Goal: Task Accomplishment & Management: Complete application form

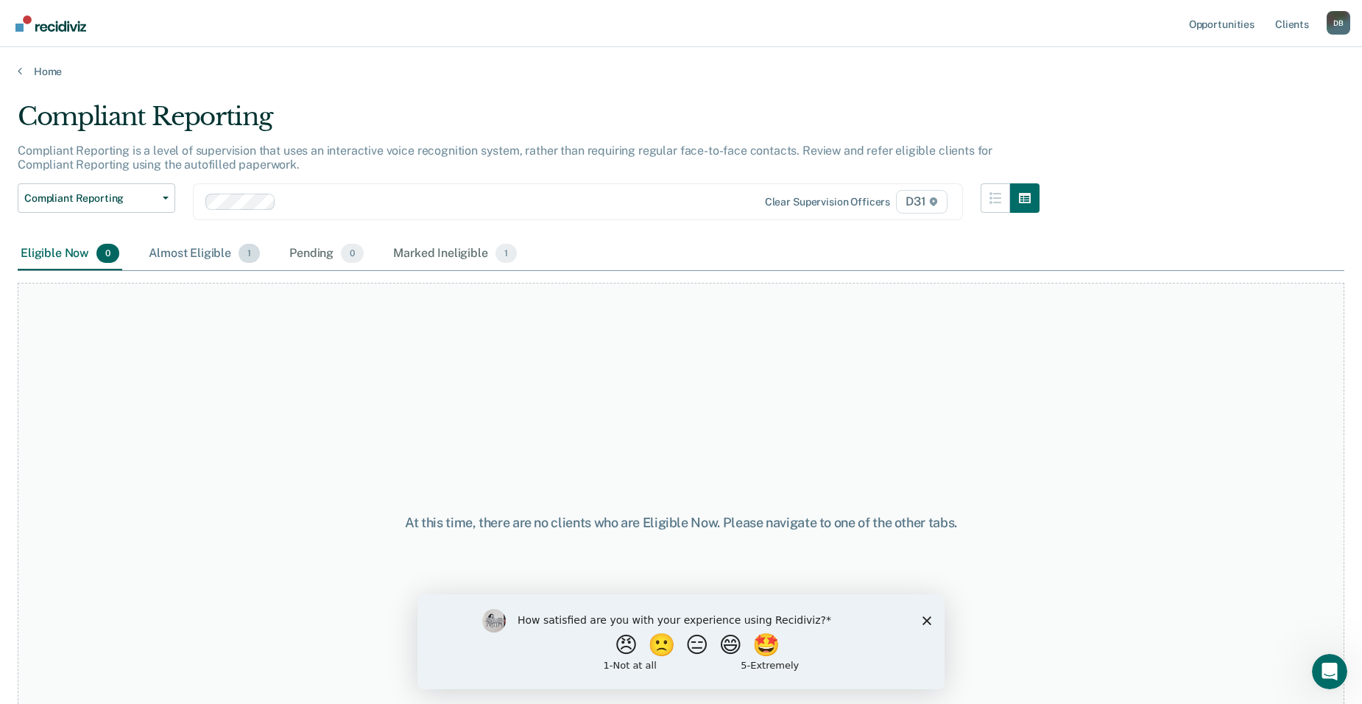
click at [174, 238] on div "Almost Eligible 1" at bounding box center [204, 254] width 117 height 32
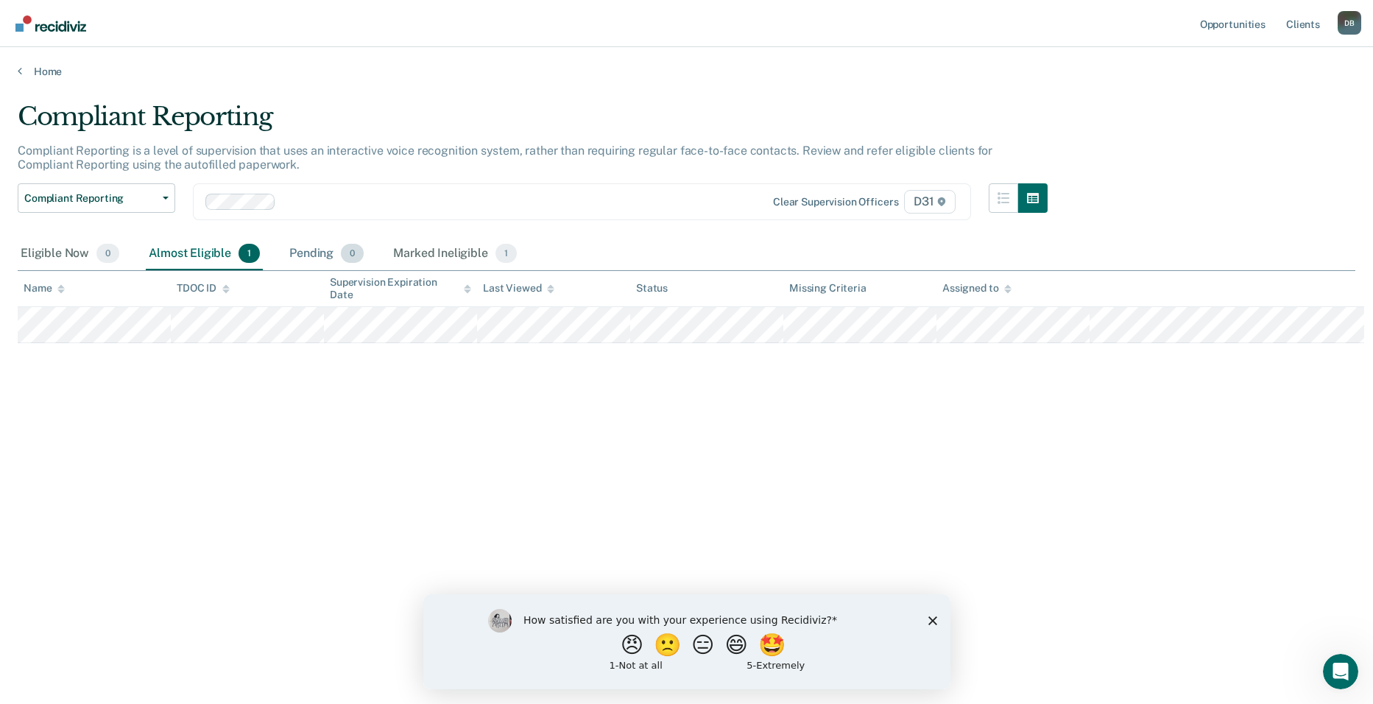
click at [341, 244] on span "0" at bounding box center [352, 253] width 23 height 19
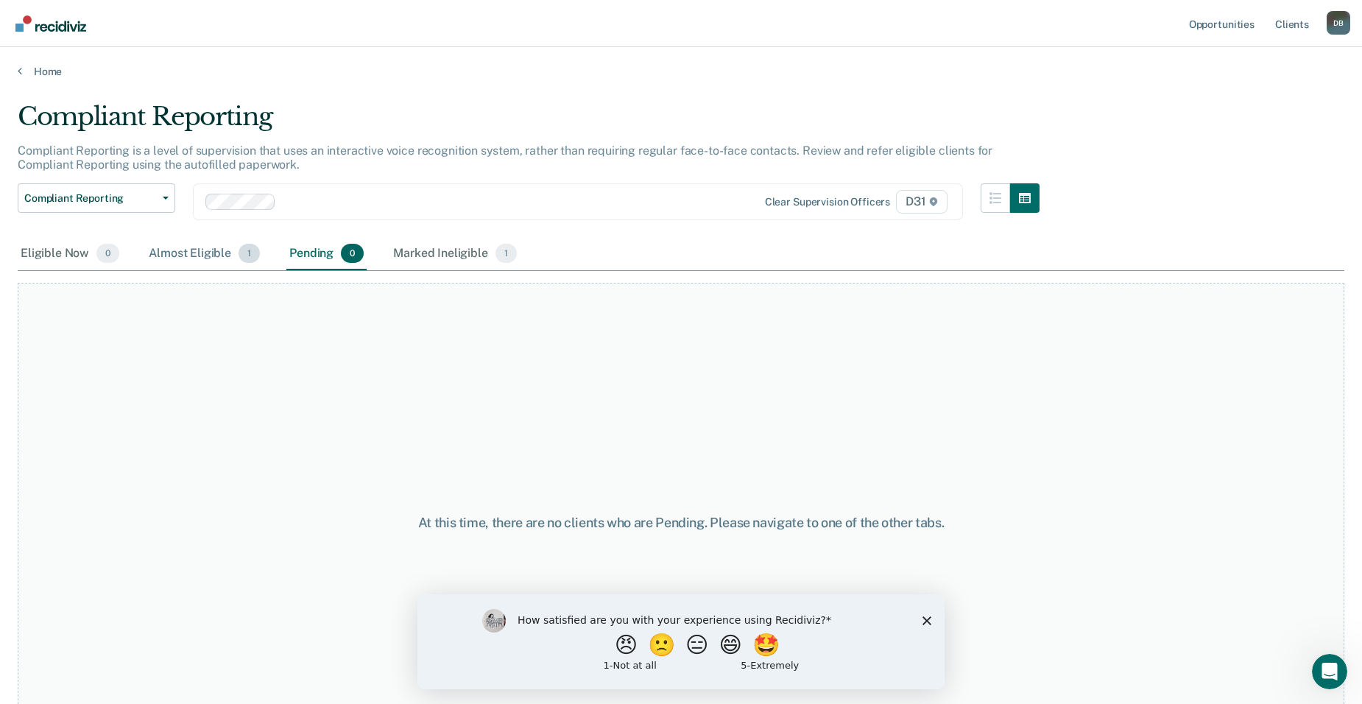
click at [146, 238] on div "Almost Eligible 1" at bounding box center [204, 254] width 117 height 32
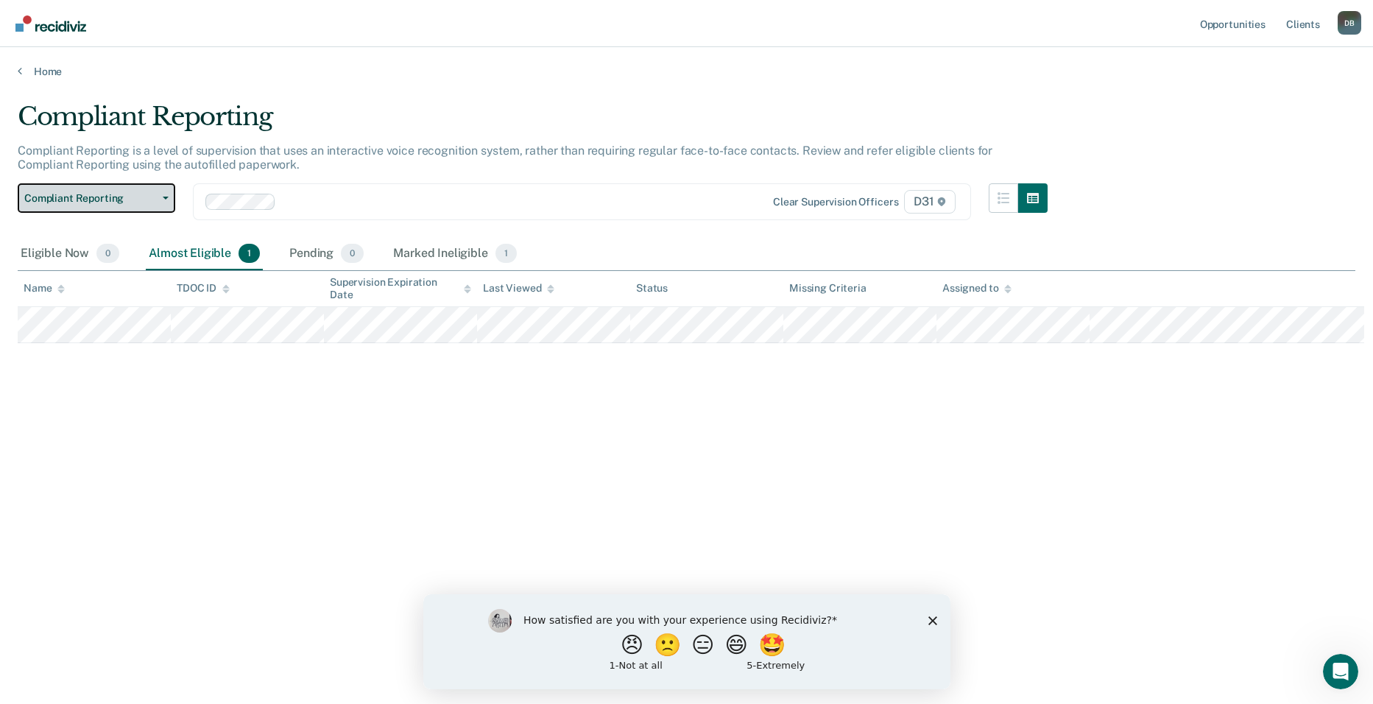
click at [126, 183] on button "Compliant Reporting" at bounding box center [97, 197] width 158 height 29
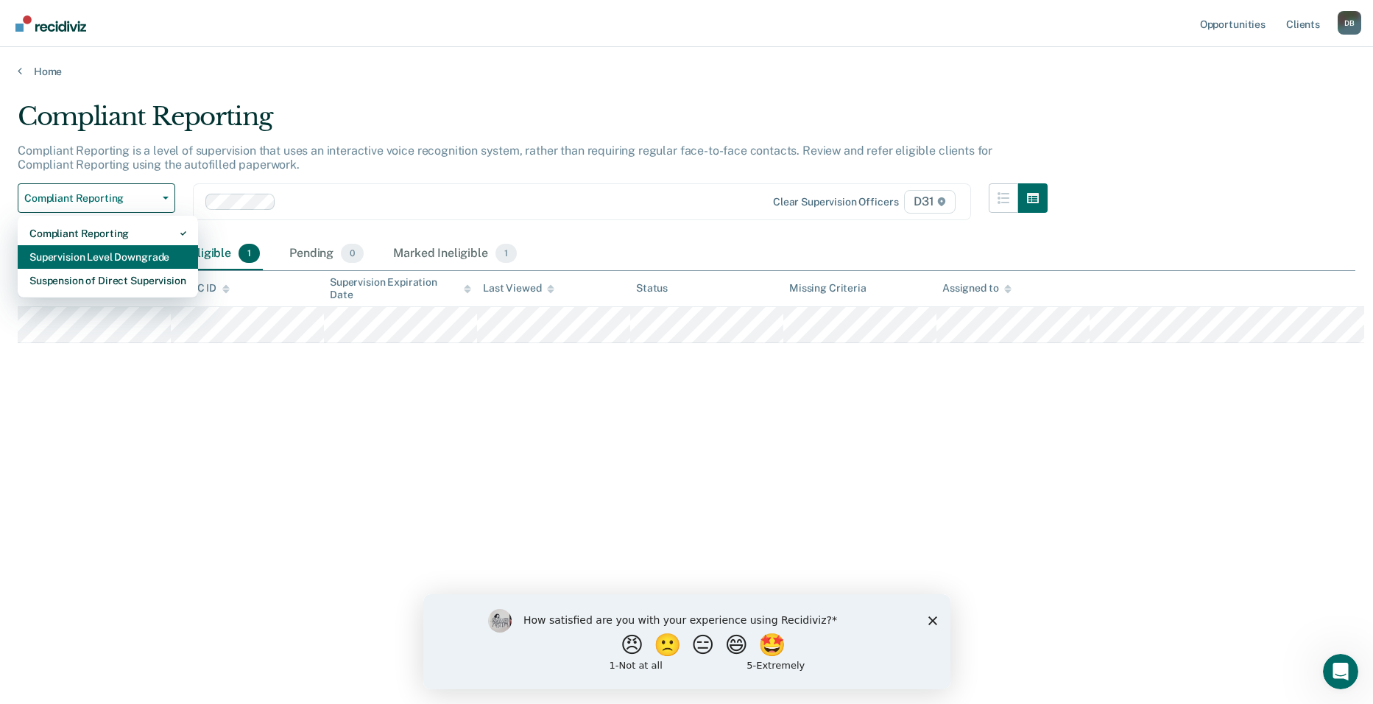
click at [99, 245] on div "Supervision Level Downgrade" at bounding box center [107, 257] width 157 height 24
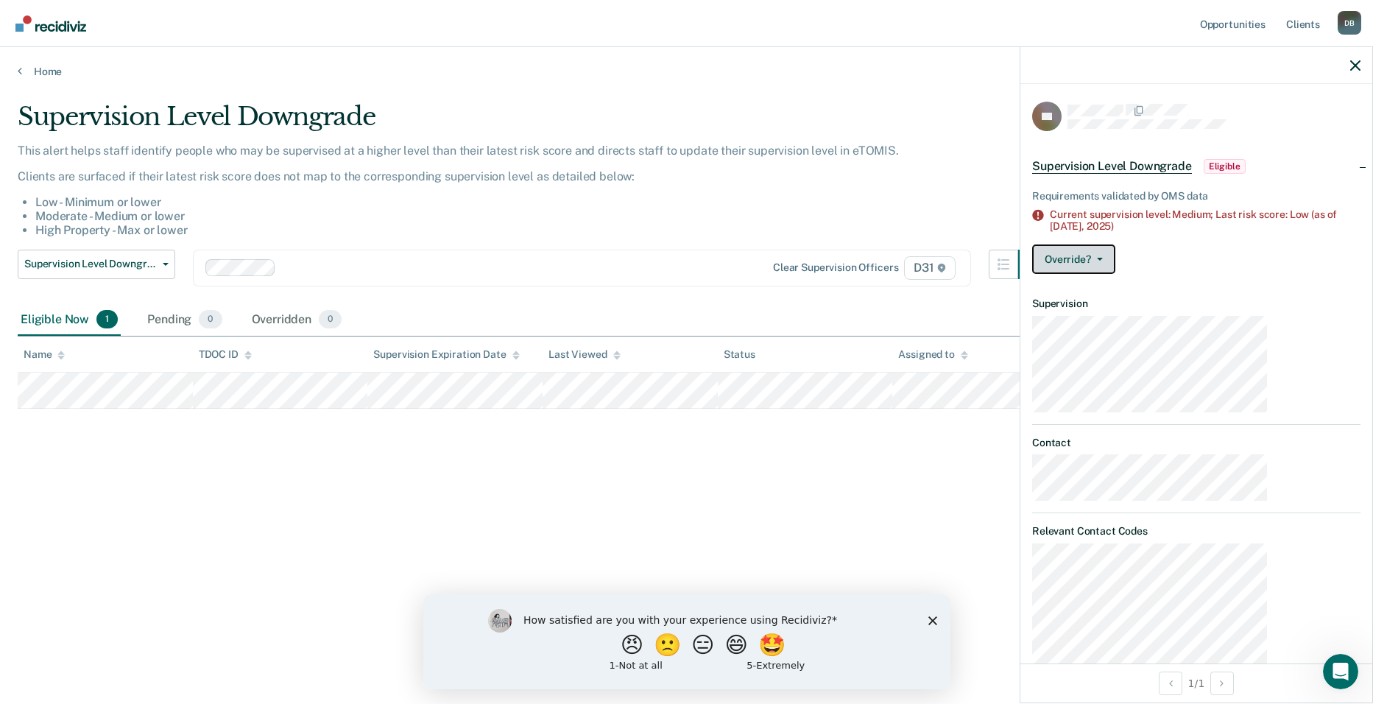
click at [1115, 244] on button "Override?" at bounding box center [1073, 258] width 83 height 29
click at [1157, 306] on button "[PERSON_NAME]" at bounding box center [1103, 318] width 142 height 24
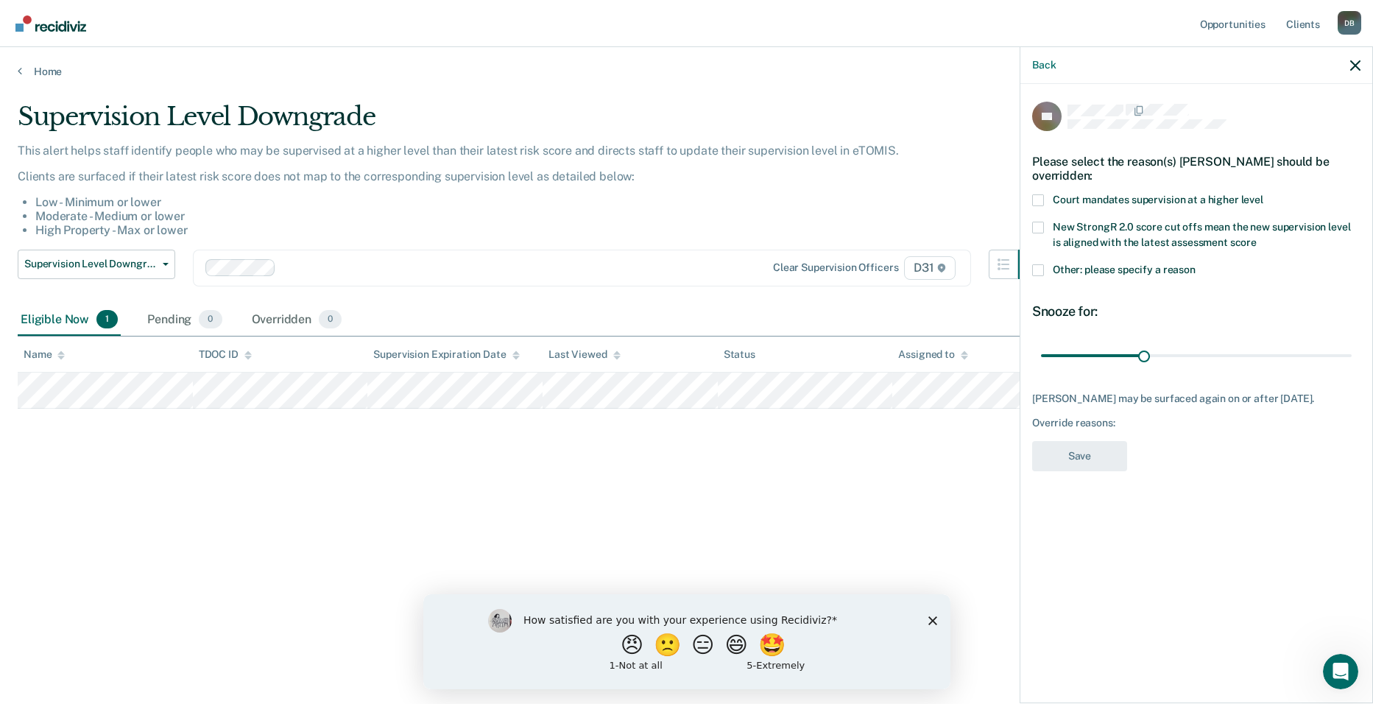
click at [1223, 194] on span "Court mandates supervision at a higher level" at bounding box center [1158, 200] width 211 height 12
click at [1263, 194] on input "Court mandates supervision at a higher level" at bounding box center [1263, 194] width 0 height 0
click at [1127, 441] on button "Save" at bounding box center [1079, 456] width 95 height 30
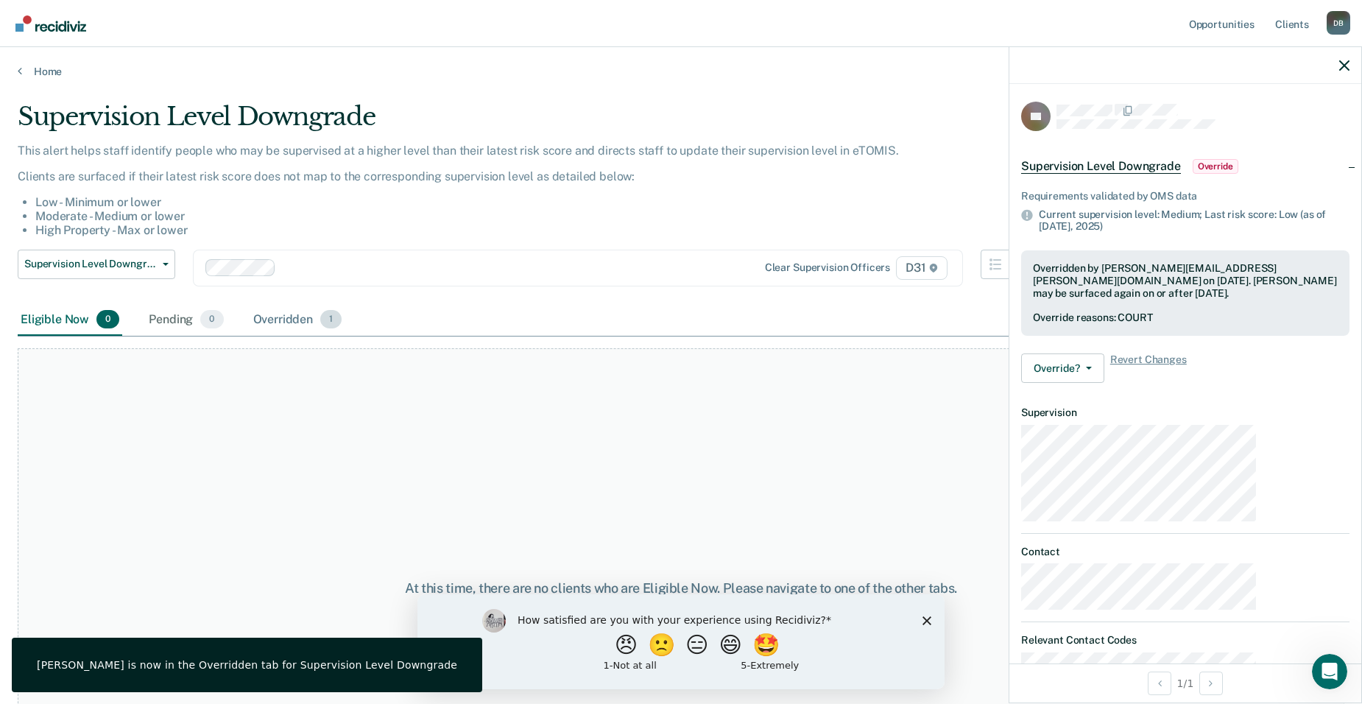
click at [250, 304] on div "Overridden 1" at bounding box center [297, 320] width 95 height 32
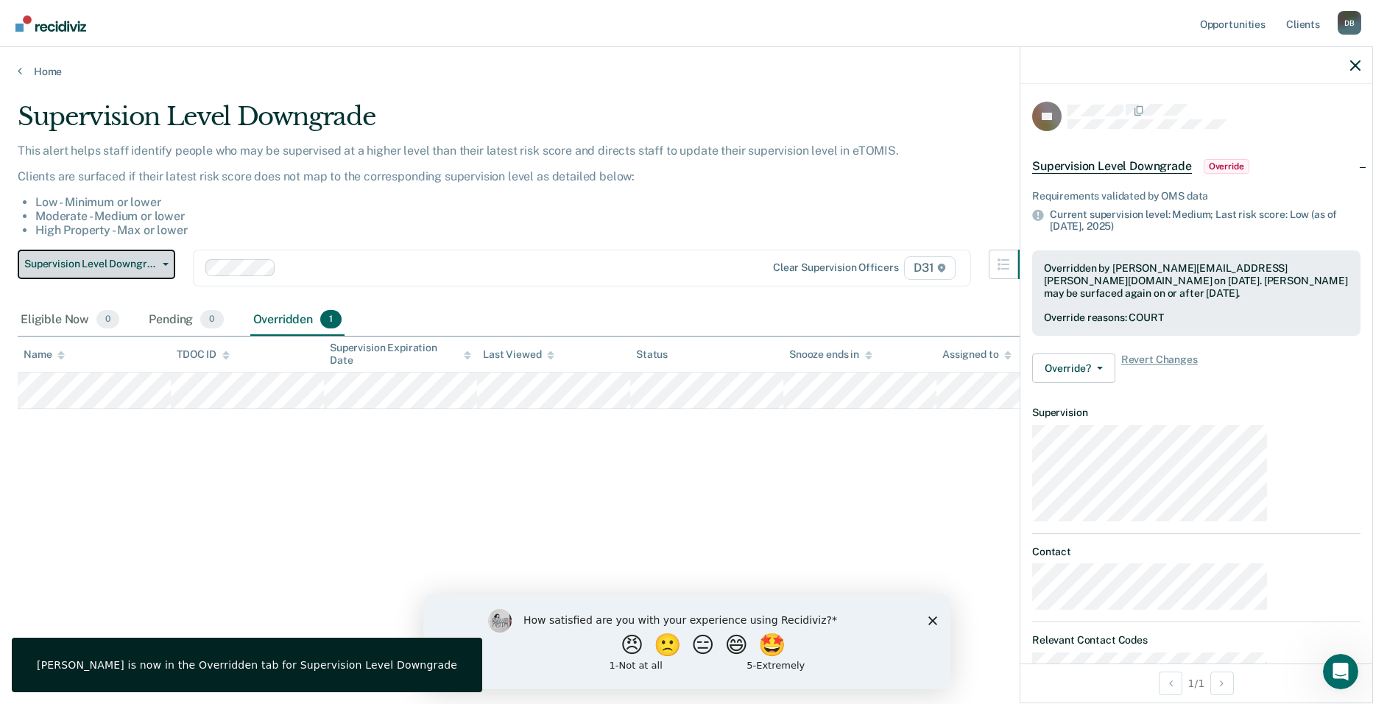
click at [122, 258] on span "Supervision Level Downgrade" at bounding box center [90, 264] width 133 height 13
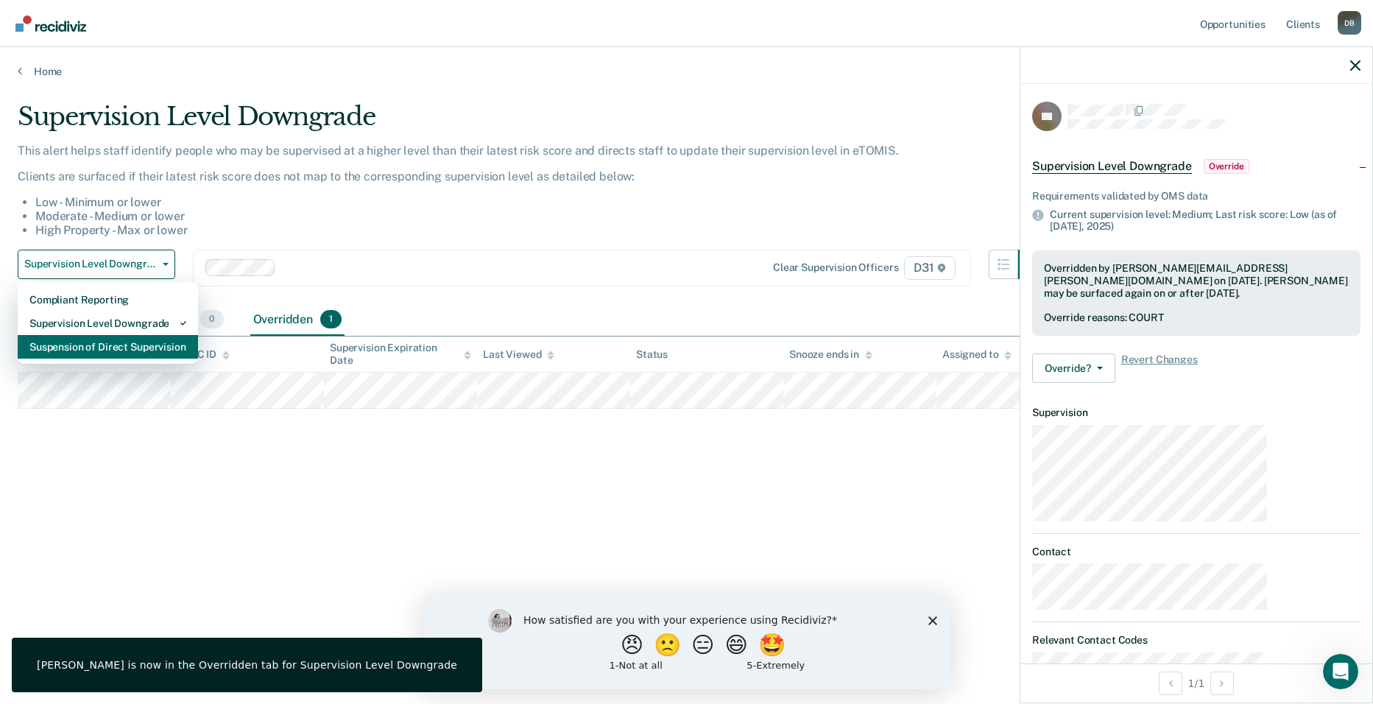
click at [102, 335] on div "Suspension of Direct Supervision" at bounding box center [107, 347] width 157 height 24
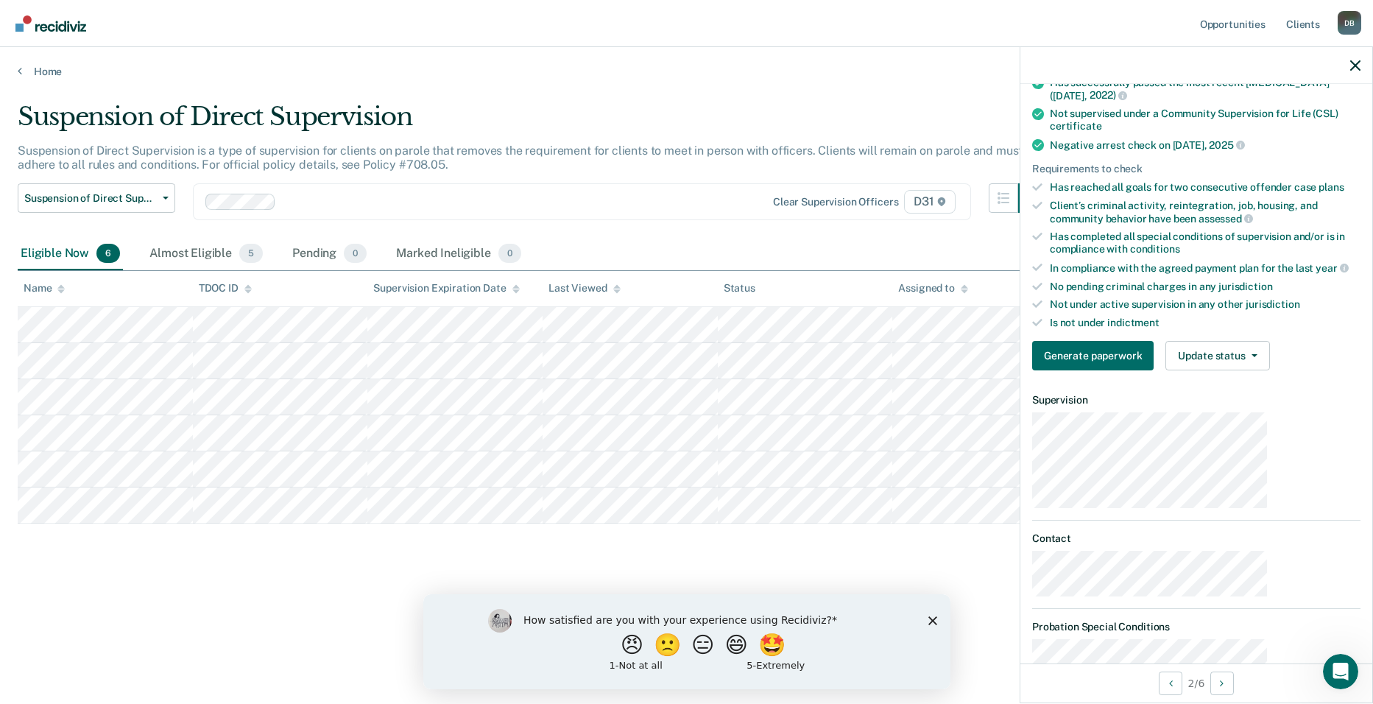
scroll to position [294, 0]
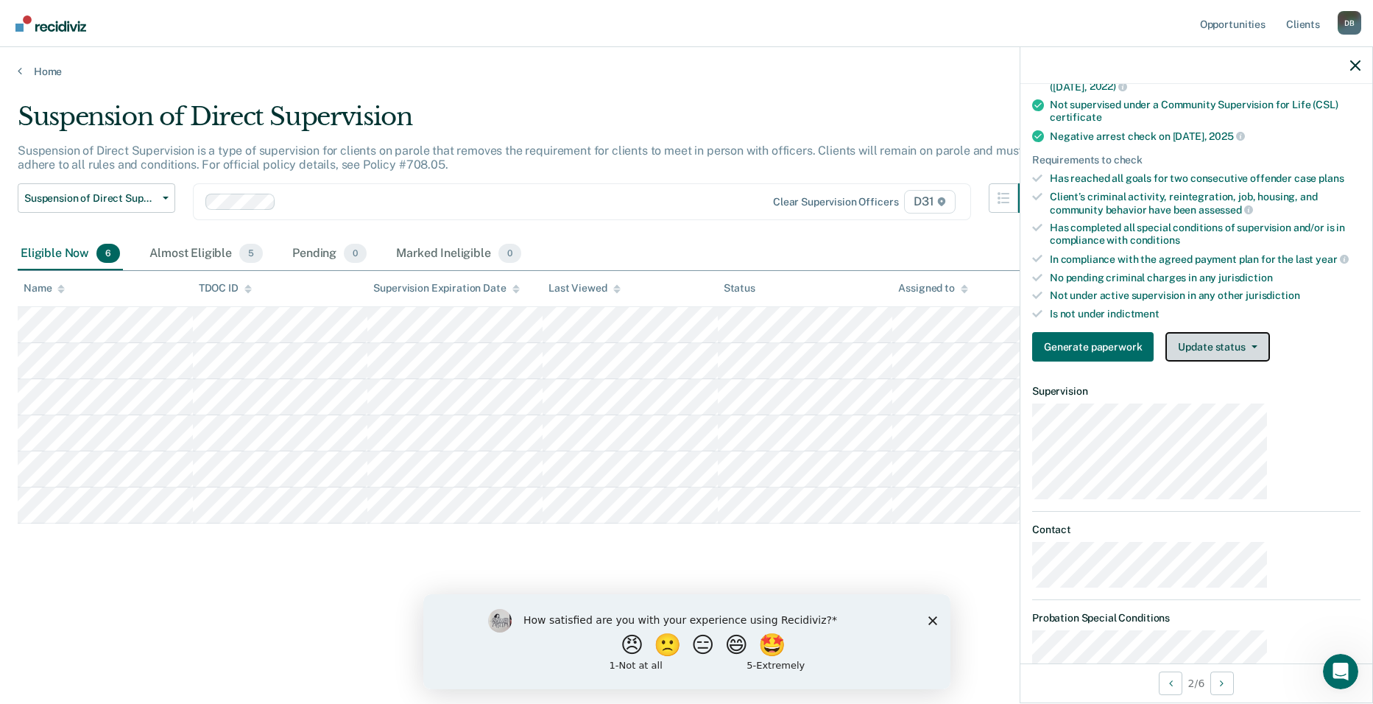
click at [1267, 332] on button "Update status" at bounding box center [1217, 346] width 104 height 29
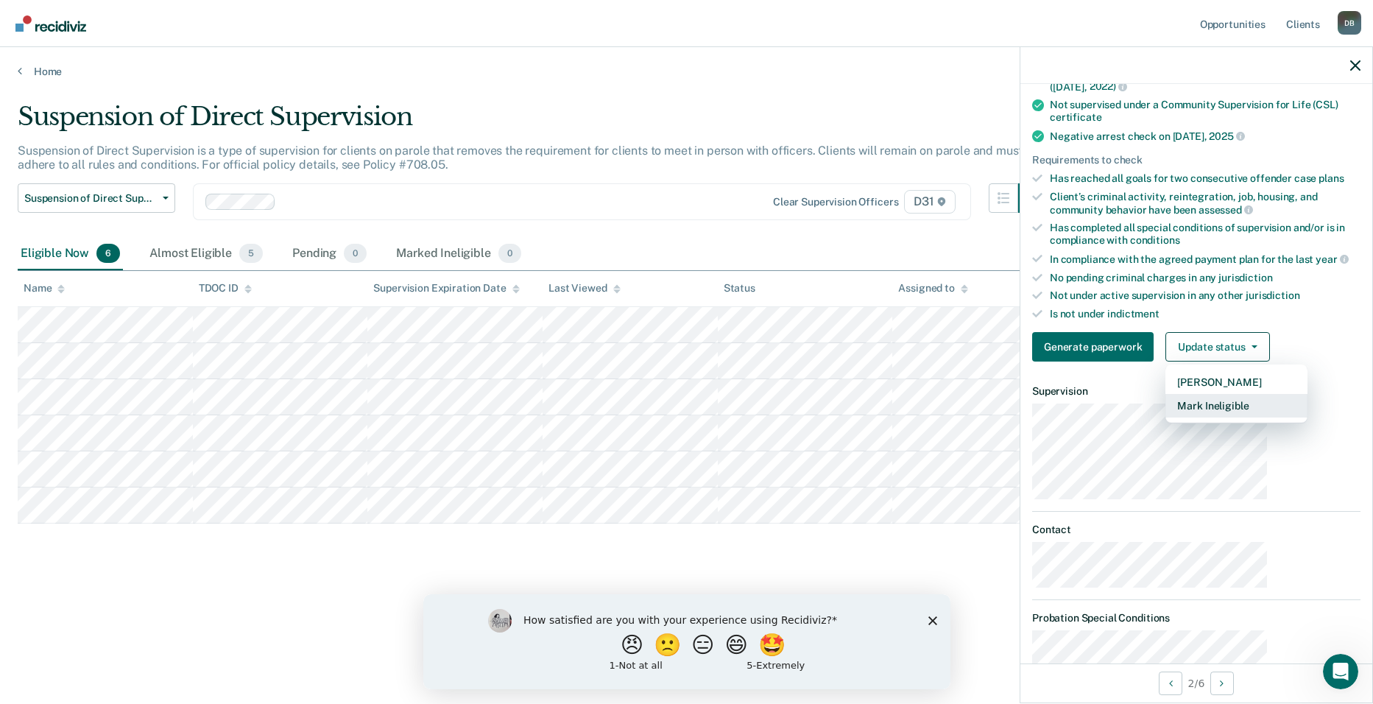
click at [1265, 394] on button "Mark Ineligible" at bounding box center [1236, 406] width 142 height 24
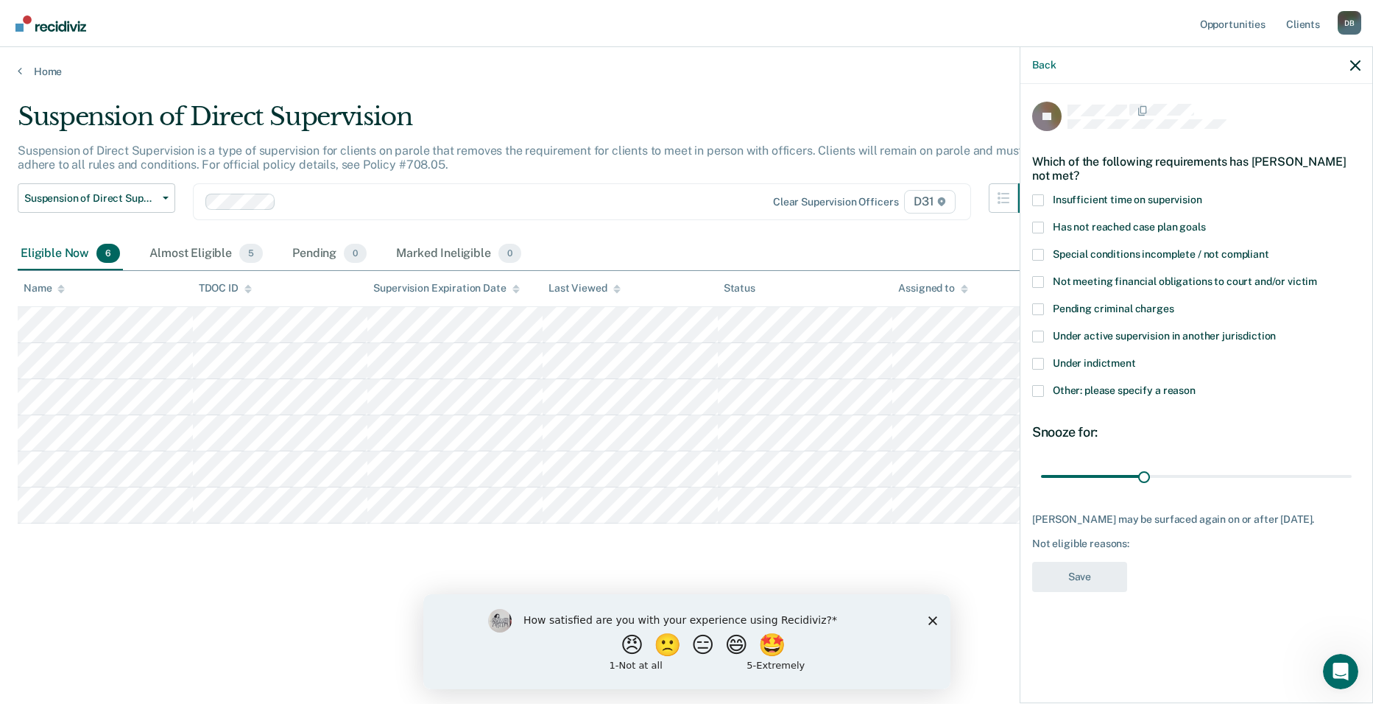
click at [1238, 248] on span "Special conditions incomplete / not compliant" at bounding box center [1161, 254] width 216 height 12
click at [1269, 249] on input "Special conditions incomplete / not compliant" at bounding box center [1269, 249] width 0 height 0
click at [1252, 275] on span "Not meeting financial obligations to court and/or victim" at bounding box center [1185, 281] width 264 height 12
click at [1317, 276] on input "Not meeting financial obligations to court and/or victim" at bounding box center [1317, 276] width 0 height 0
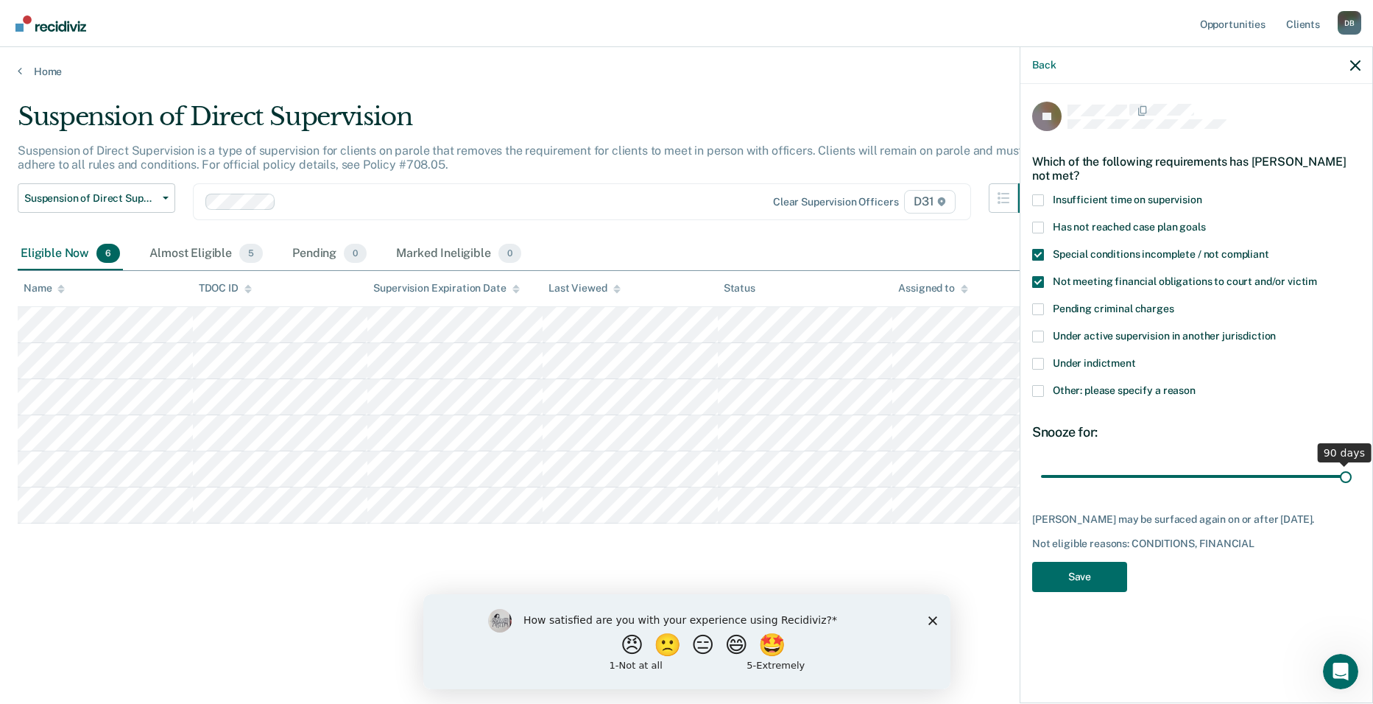
drag, startPoint x: 1205, startPoint y: 392, endPoint x: 1412, endPoint y: 403, distance: 207.1
type input "90"
click at [1352, 464] on input "range" at bounding box center [1196, 477] width 311 height 26
click at [1127, 562] on button "Save" at bounding box center [1079, 577] width 95 height 30
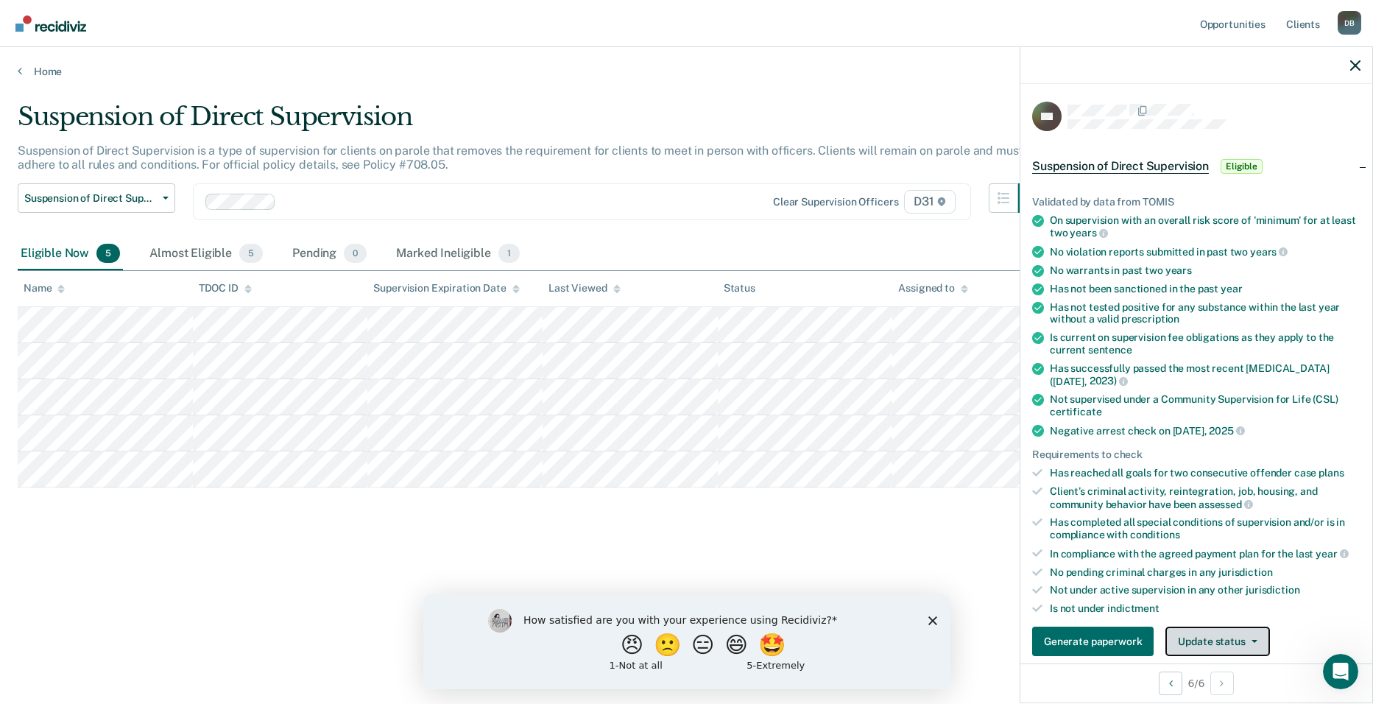
click at [1269, 626] on button "Update status" at bounding box center [1217, 640] width 104 height 29
click at [1274, 665] on button "[PERSON_NAME]" at bounding box center [1236, 677] width 142 height 24
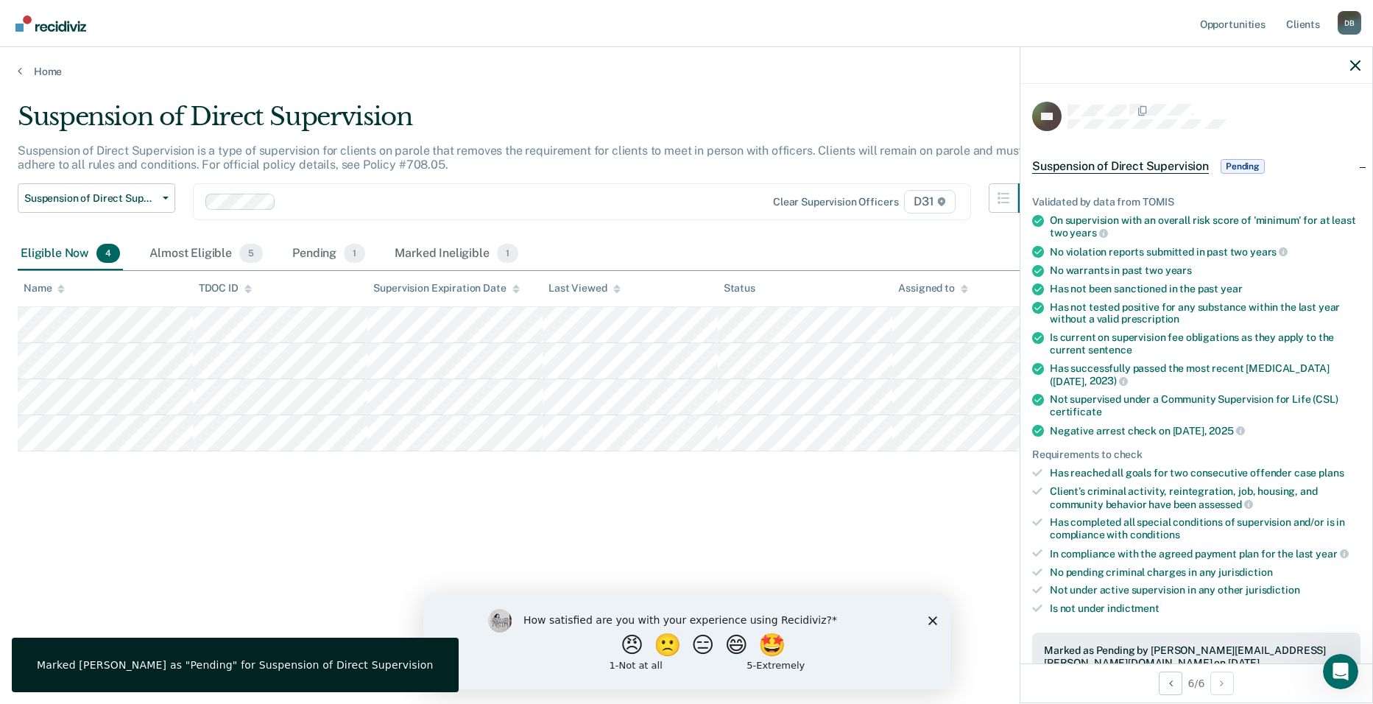
click at [1260, 699] on button "Update status" at bounding box center [1217, 713] width 104 height 29
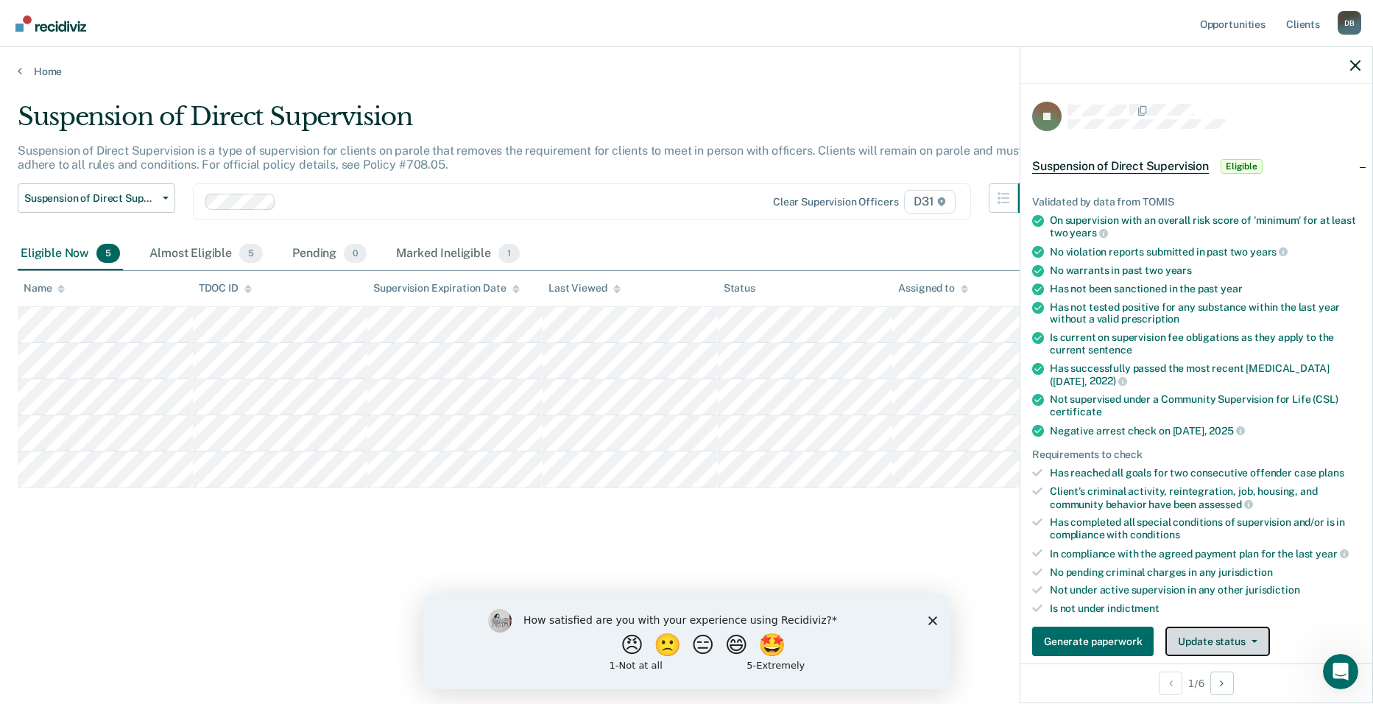
click at [1269, 626] on button "Update status" at bounding box center [1217, 640] width 104 height 29
click at [1288, 688] on button "Mark Ineligible" at bounding box center [1236, 700] width 142 height 24
click at [1264, 626] on button "Update status" at bounding box center [1217, 640] width 104 height 29
click at [1272, 688] on button "Mark Ineligible" at bounding box center [1236, 700] width 142 height 24
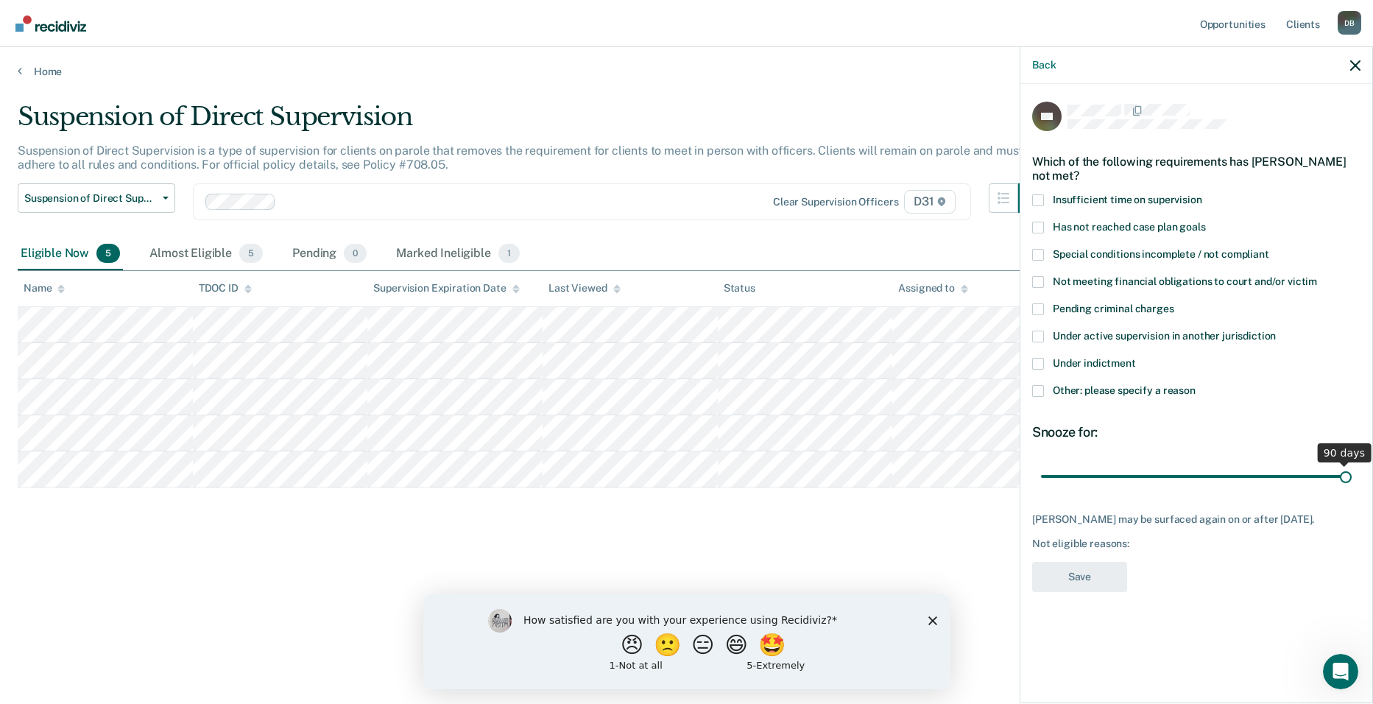
drag, startPoint x: 1196, startPoint y: 390, endPoint x: 1358, endPoint y: 386, distance: 162.0
type input "90"
click at [1352, 464] on input "range" at bounding box center [1196, 477] width 311 height 26
click at [1184, 384] on span "Other: please specify a reason" at bounding box center [1124, 390] width 143 height 12
click at [1195, 385] on input "Other: please specify a reason" at bounding box center [1195, 385] width 0 height 0
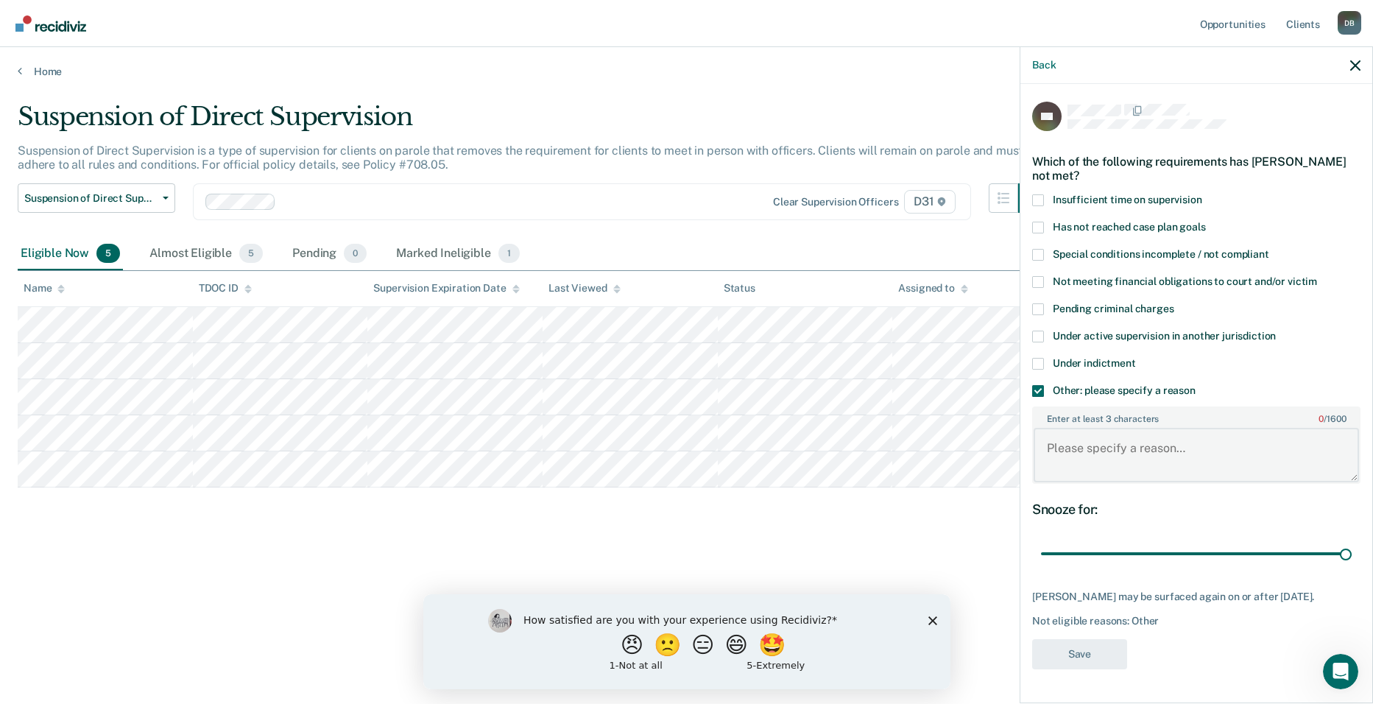
click at [1186, 428] on textarea "Enter at least 3 characters 0 / 1600" at bounding box center [1196, 455] width 325 height 54
type textarea "Just got out of Rehab."
click at [1127, 639] on button "Save" at bounding box center [1079, 654] width 95 height 30
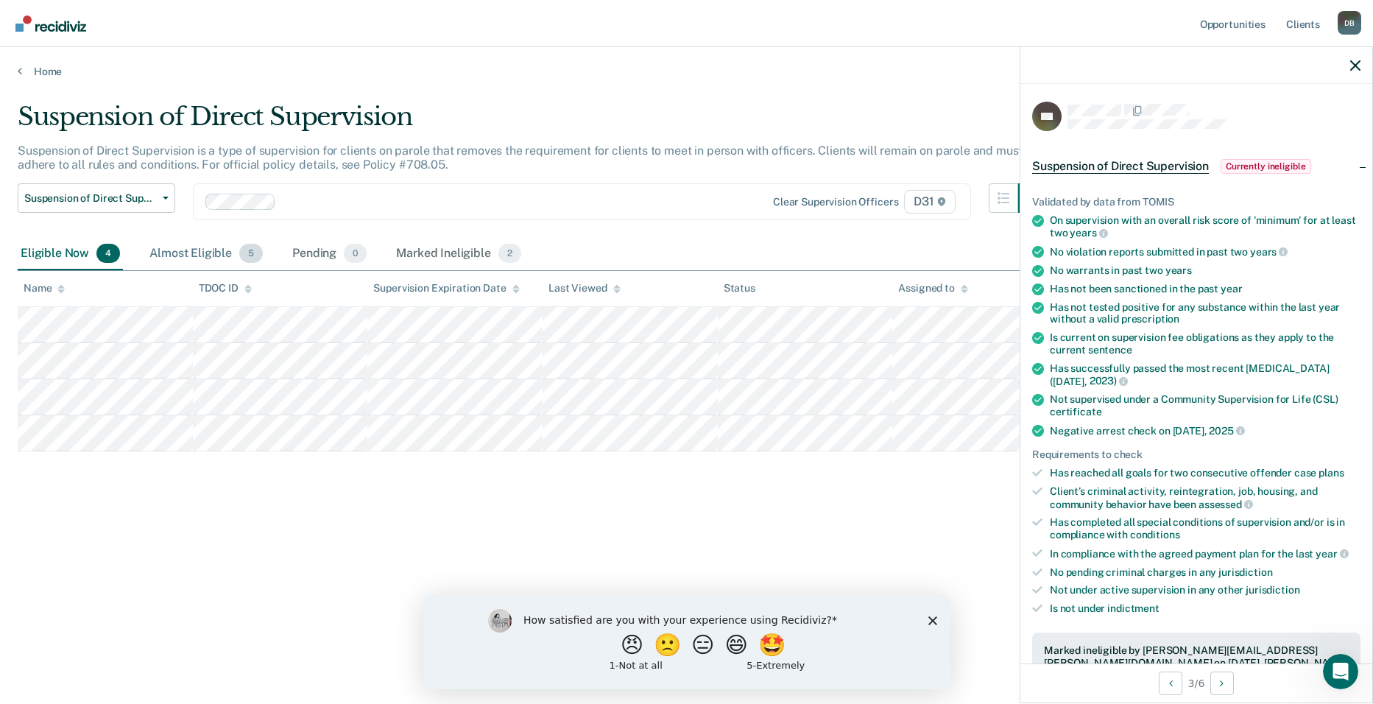
click at [146, 238] on div "Almost Eligible 5" at bounding box center [205, 254] width 119 height 32
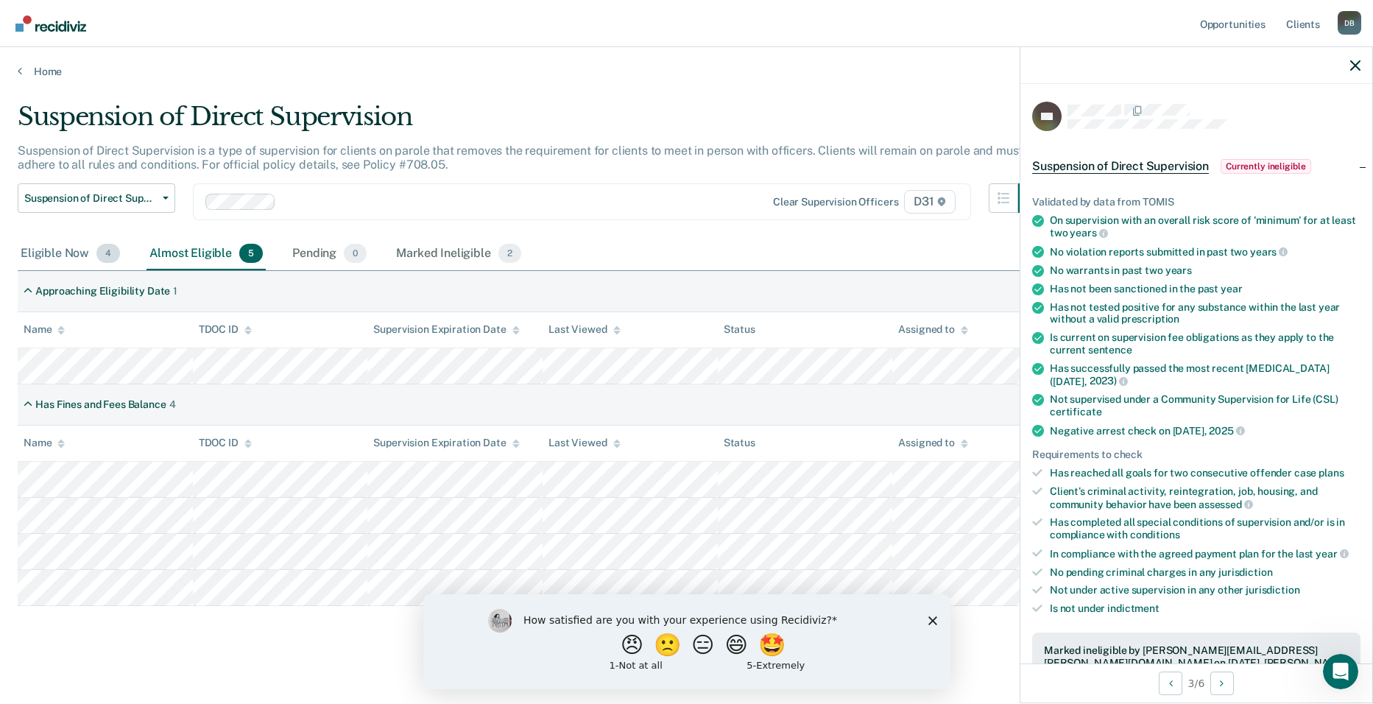
click at [65, 238] on div "Eligible Now 4" at bounding box center [70, 254] width 105 height 32
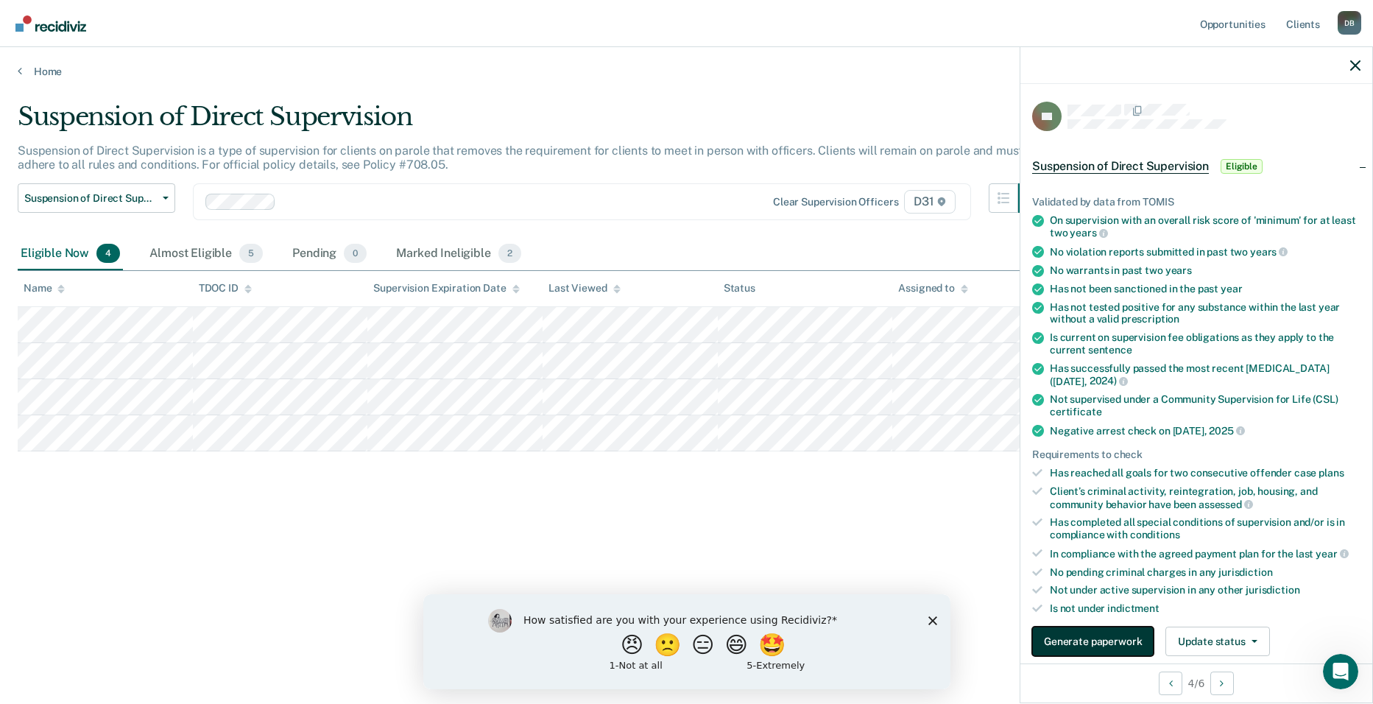
click at [1154, 626] on button "Generate paperwork" at bounding box center [1092, 640] width 121 height 29
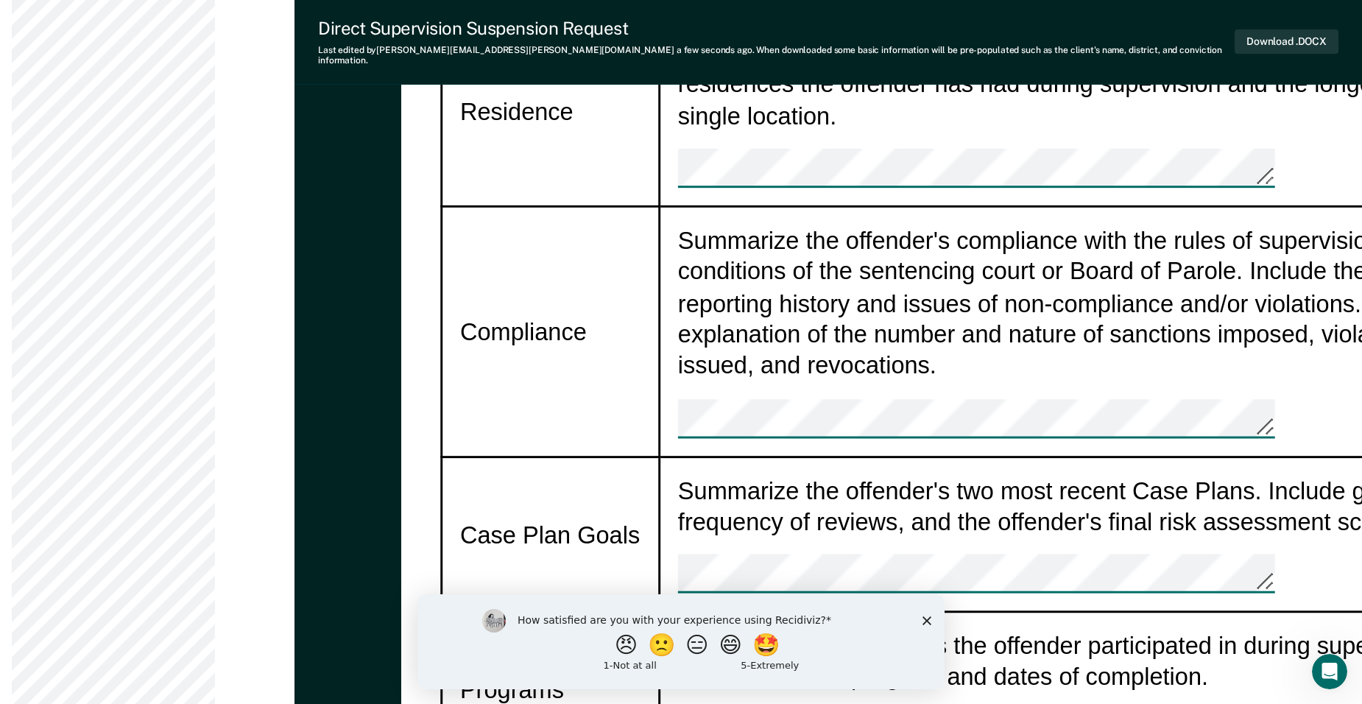
scroll to position [1570, 0]
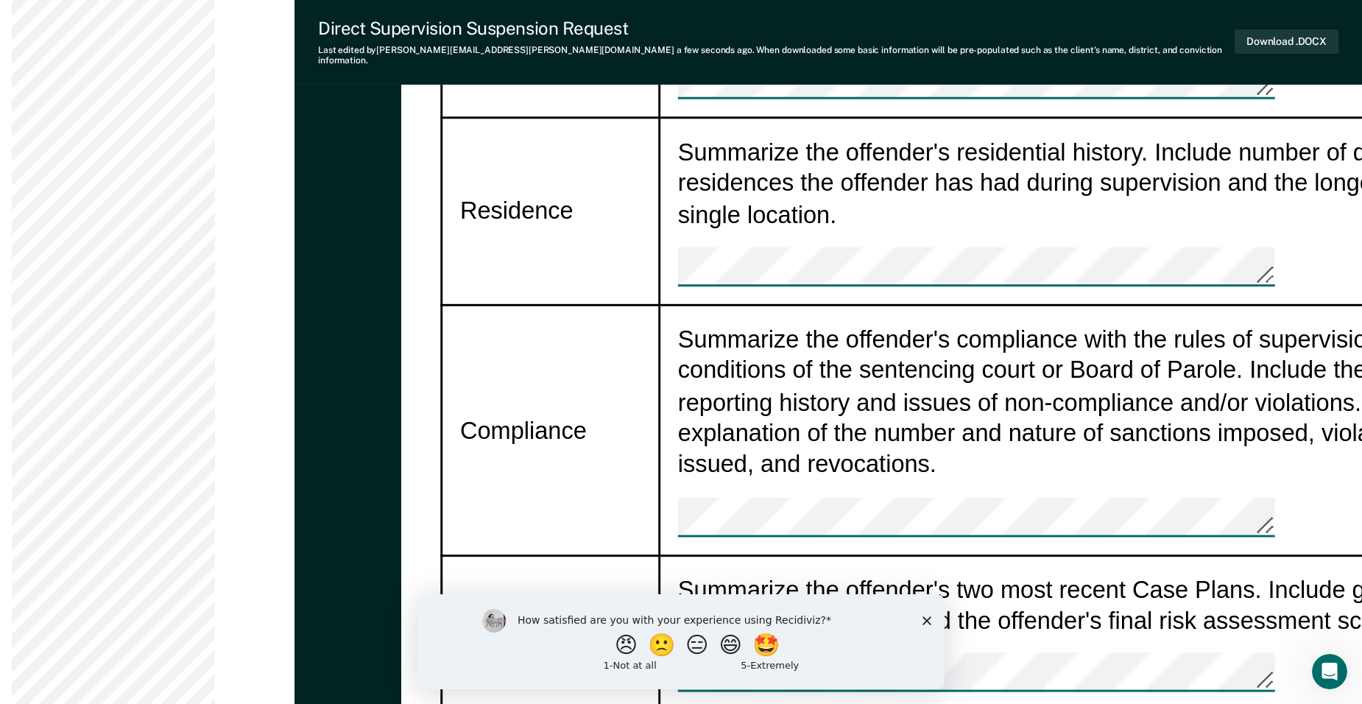
type textarea "x"
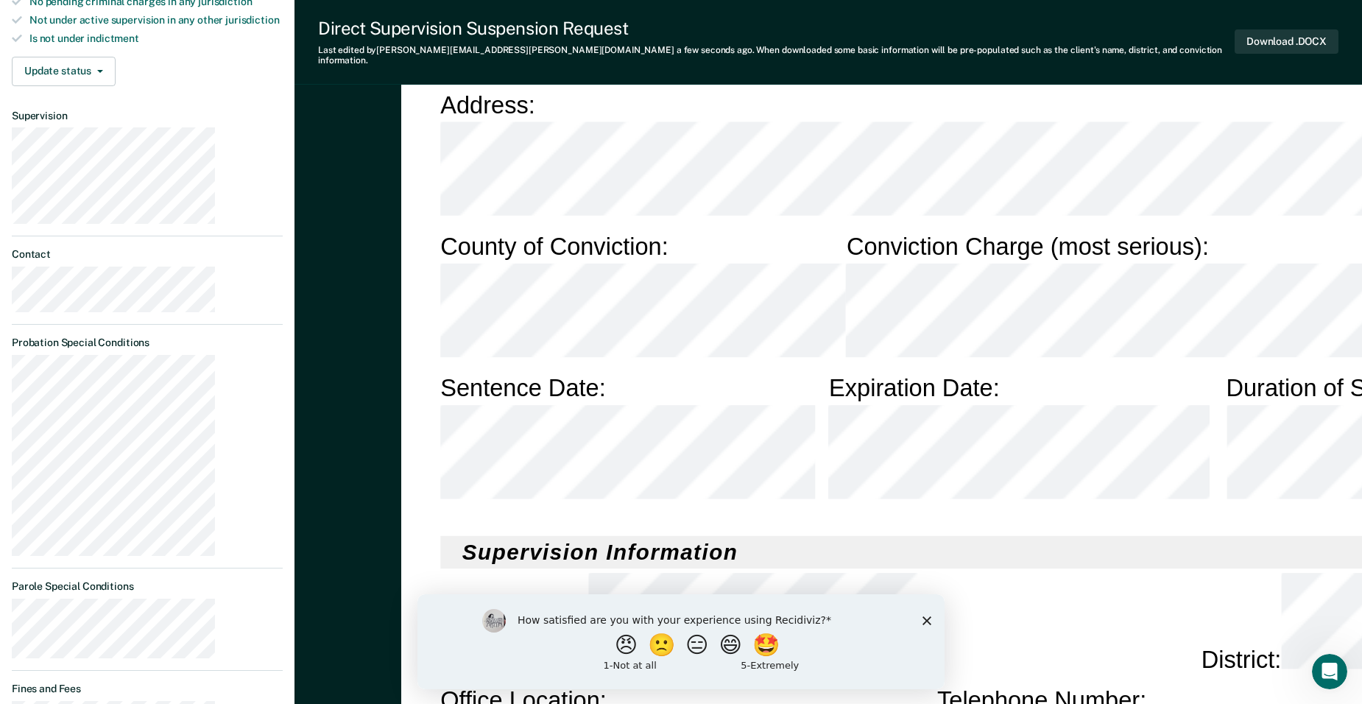
scroll to position [1080, 0]
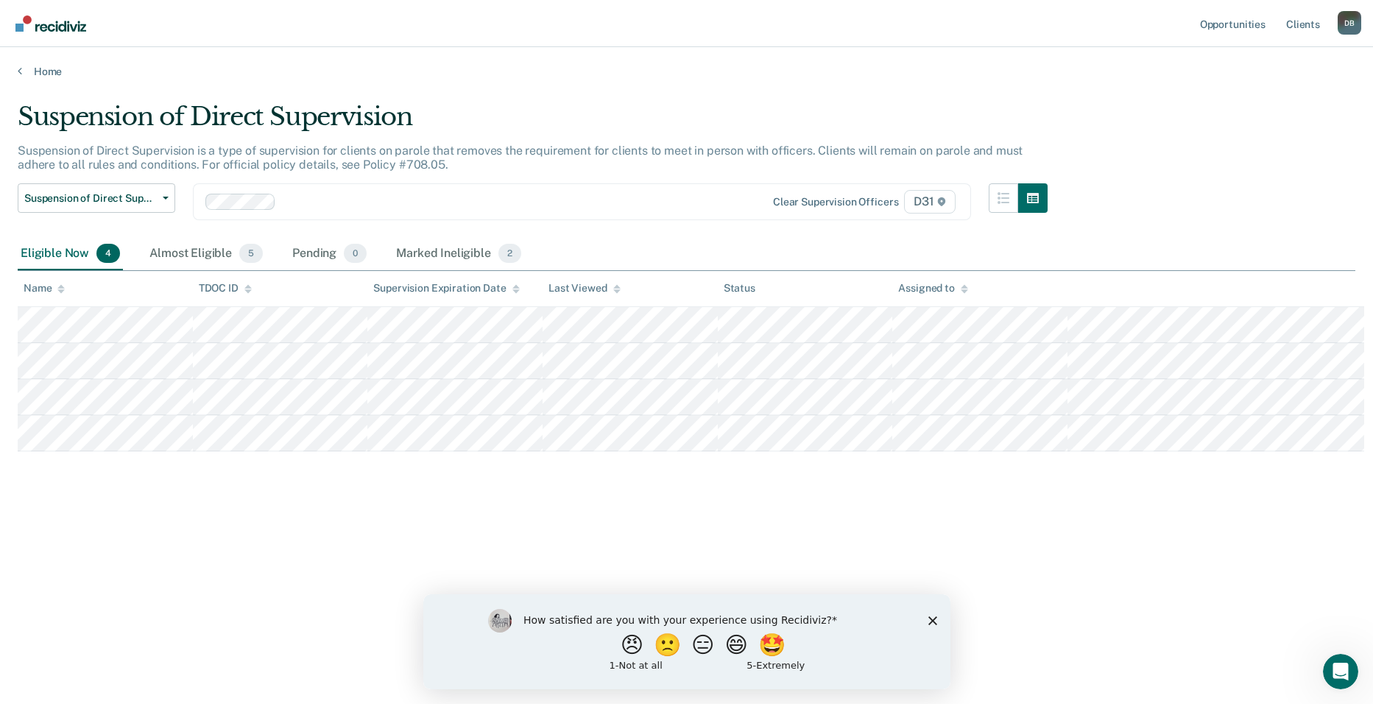
click at [930, 621] on polygon "Close survey" at bounding box center [932, 619] width 9 height 9
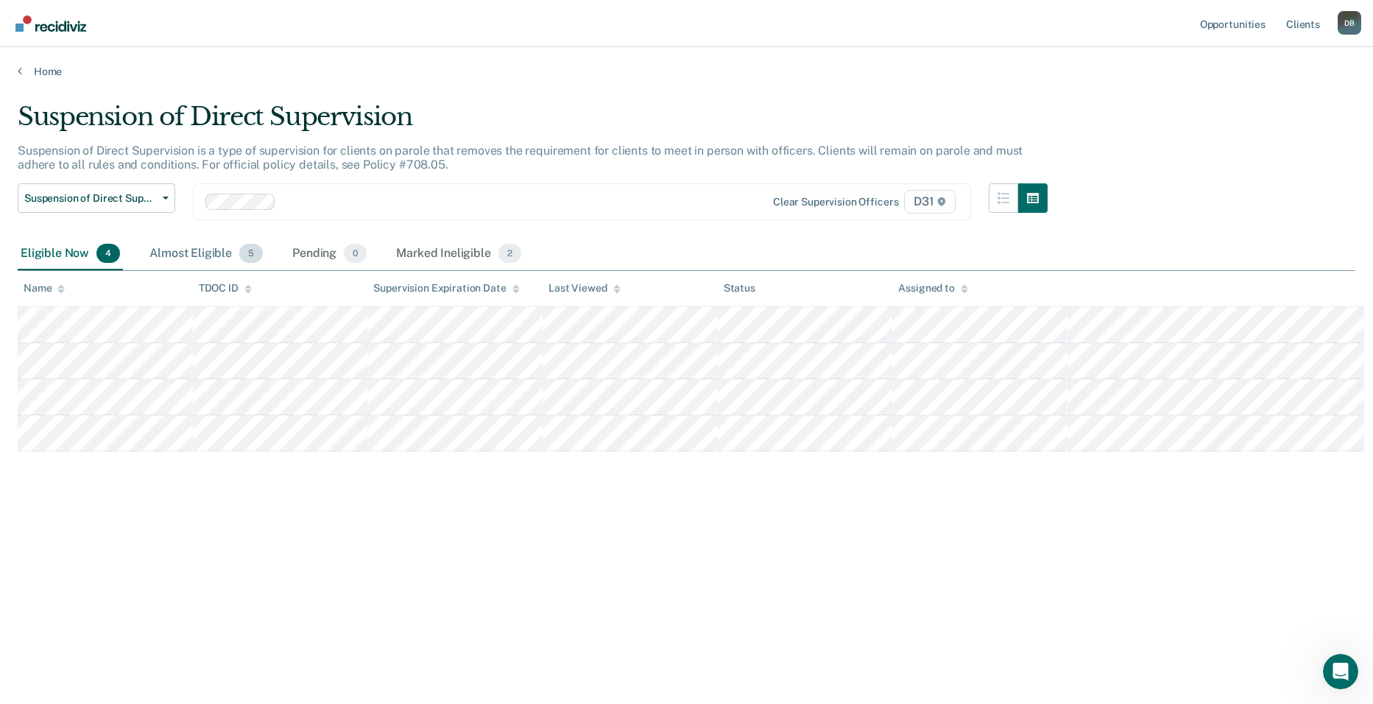
click at [168, 238] on div "Almost Eligible 5" at bounding box center [205, 254] width 119 height 32
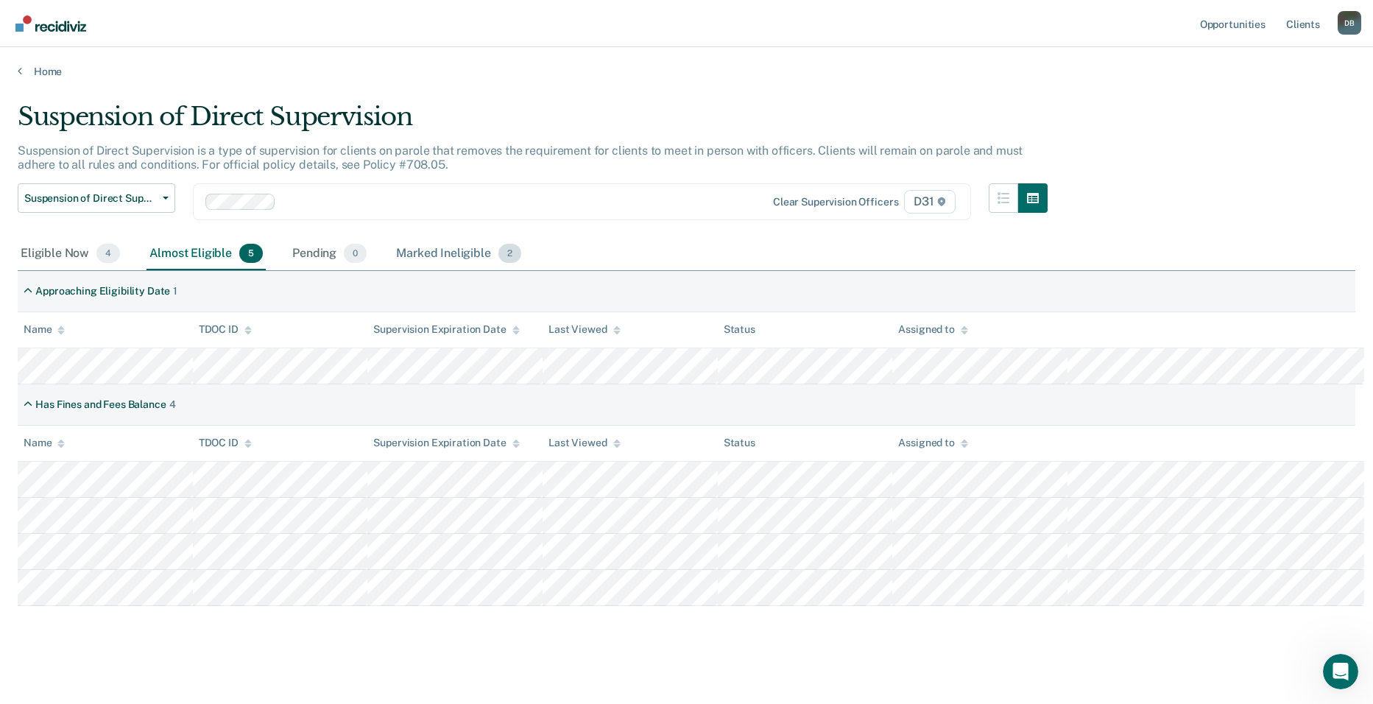
click at [393, 238] on div "Marked Ineligible 2" at bounding box center [458, 254] width 131 height 32
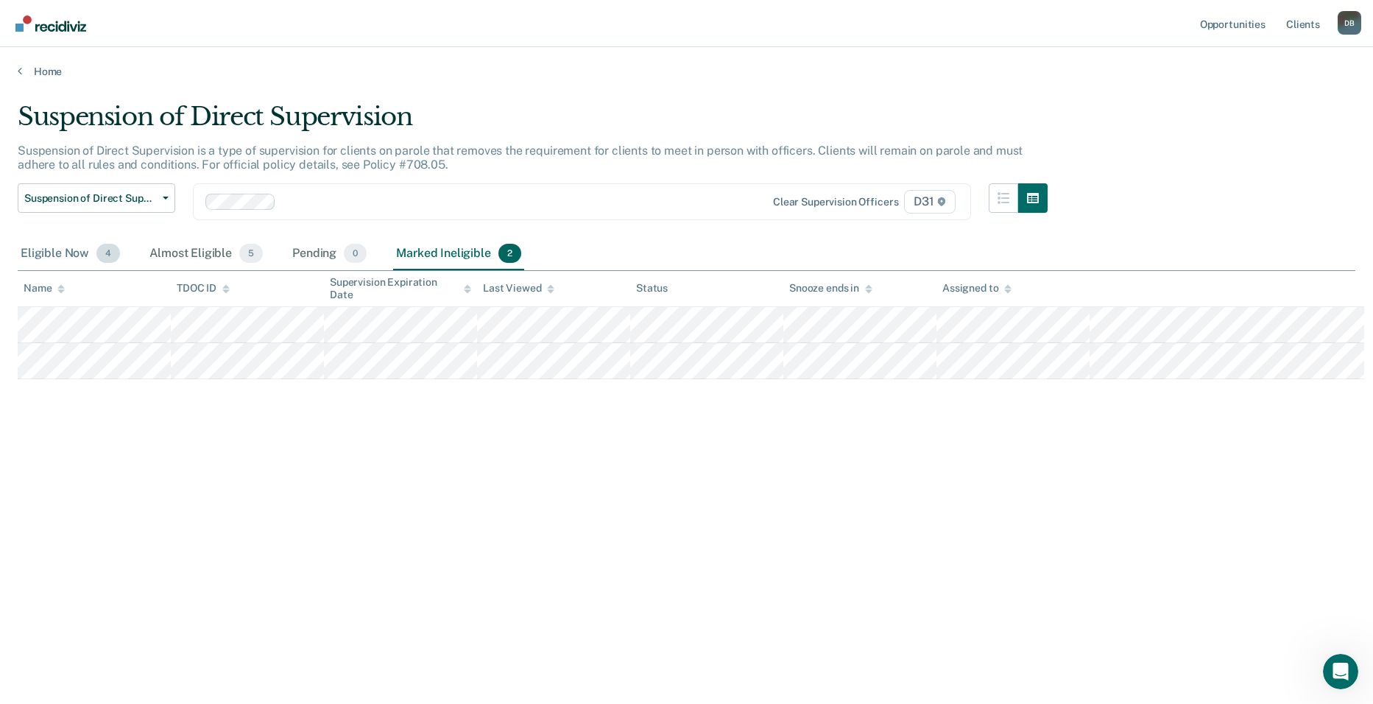
click at [57, 238] on div "Eligible Now 4" at bounding box center [70, 254] width 105 height 32
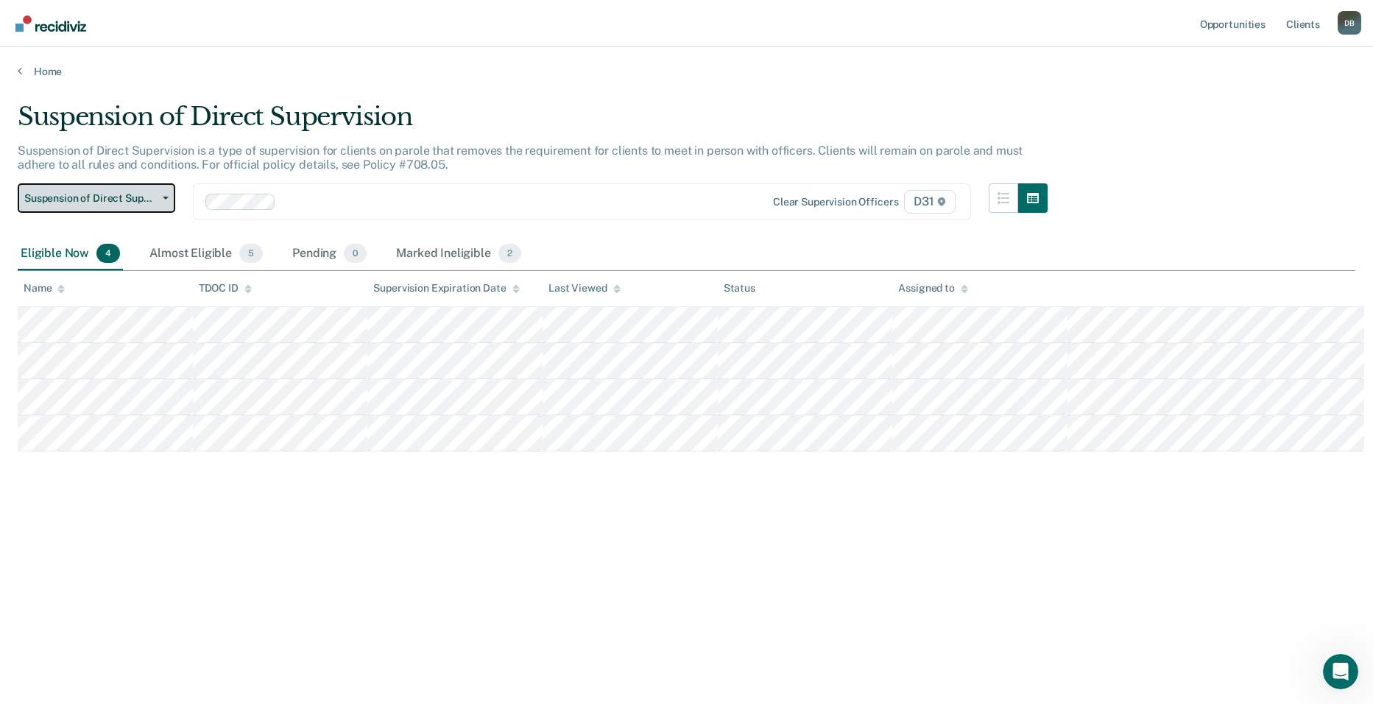
click at [128, 192] on span "Suspension of Direct Supervision" at bounding box center [90, 198] width 133 height 13
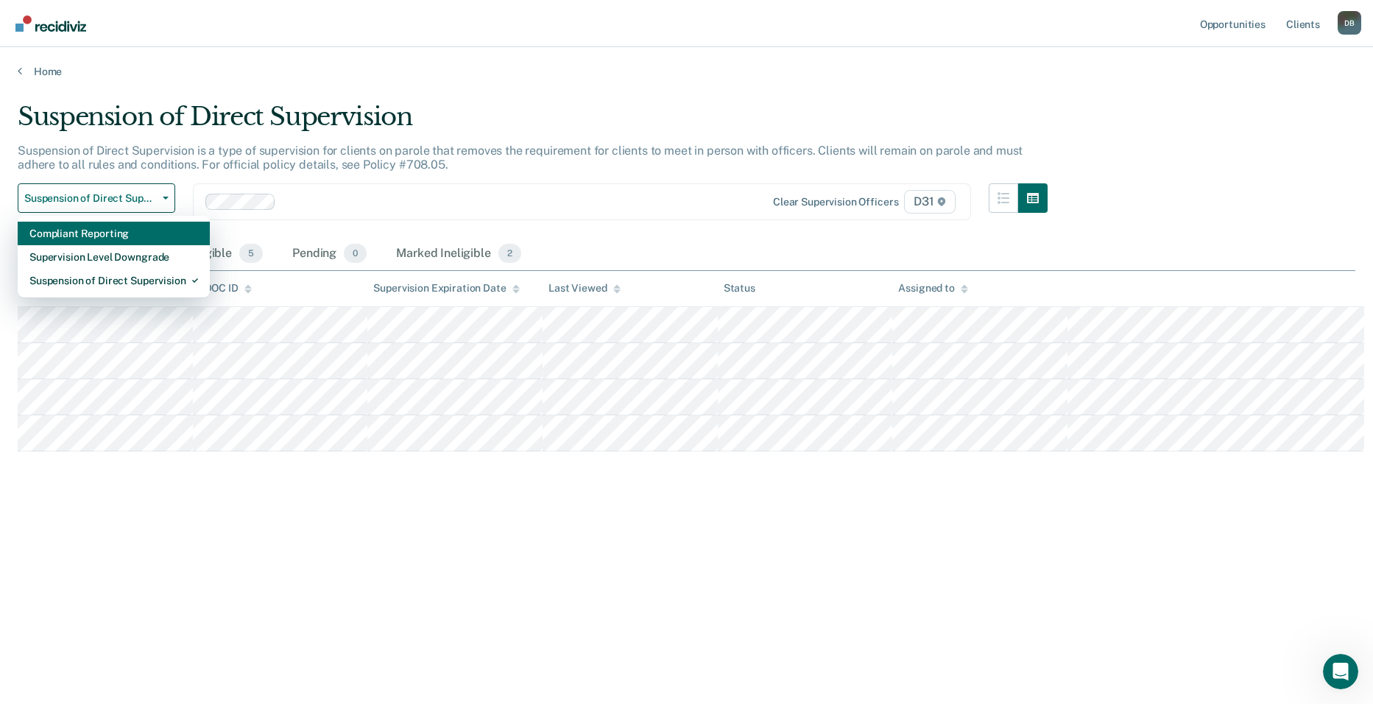
click at [85, 222] on div "Compliant Reporting" at bounding box center [113, 234] width 169 height 24
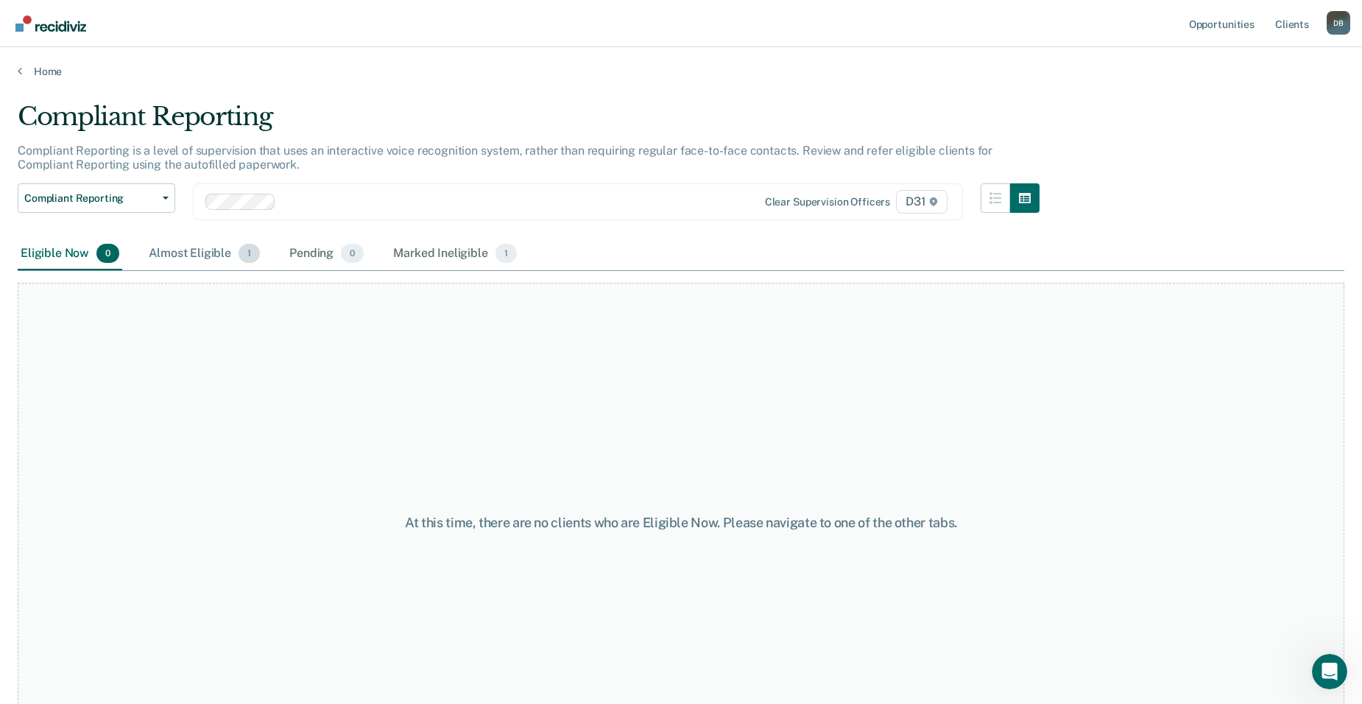
click at [146, 238] on div "Almost Eligible 1" at bounding box center [204, 254] width 117 height 32
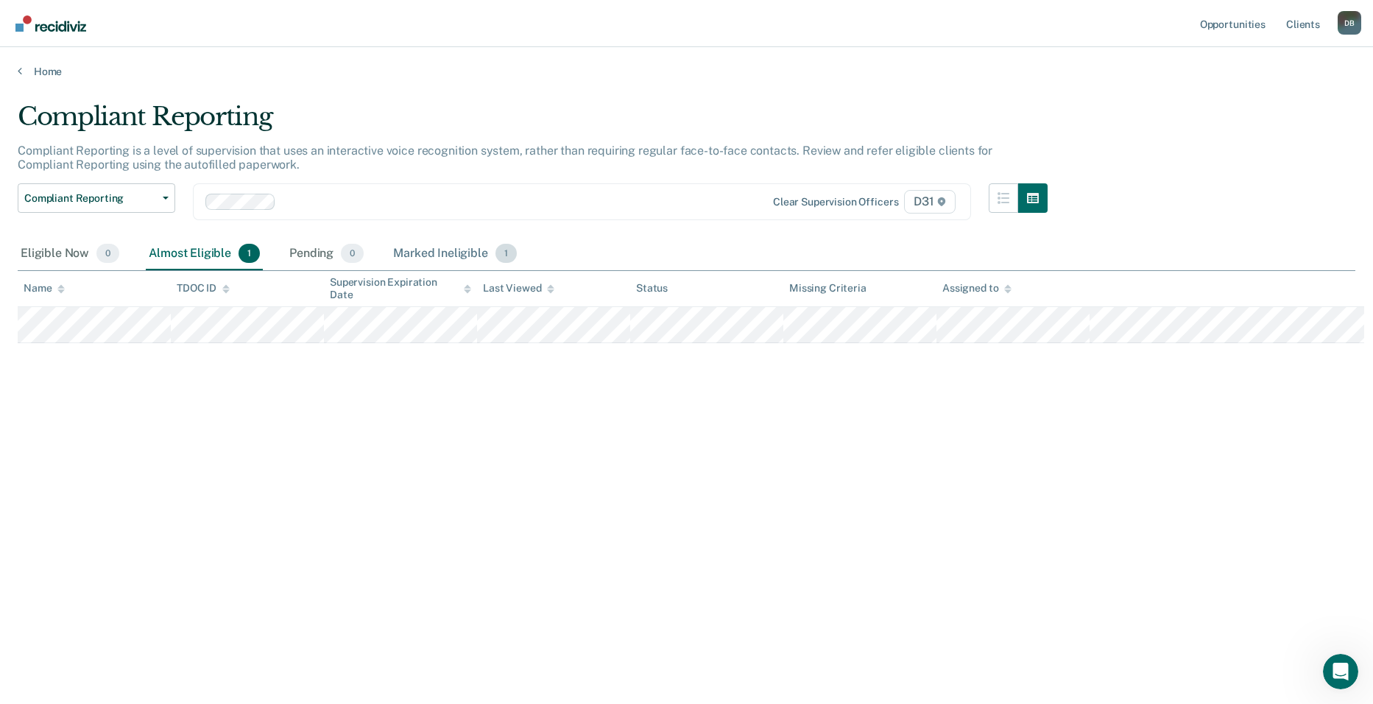
click at [390, 238] on div "Marked Ineligible 1" at bounding box center [455, 254] width 130 height 32
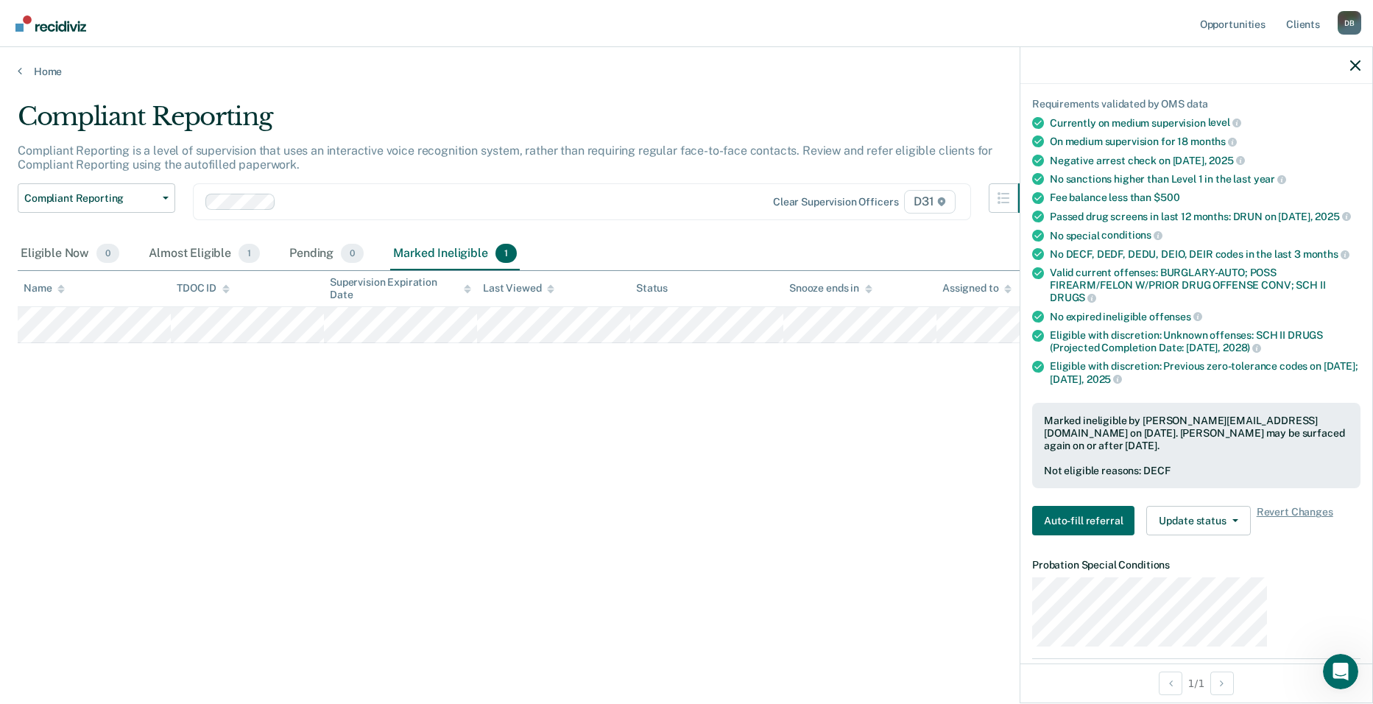
scroll to position [309, 0]
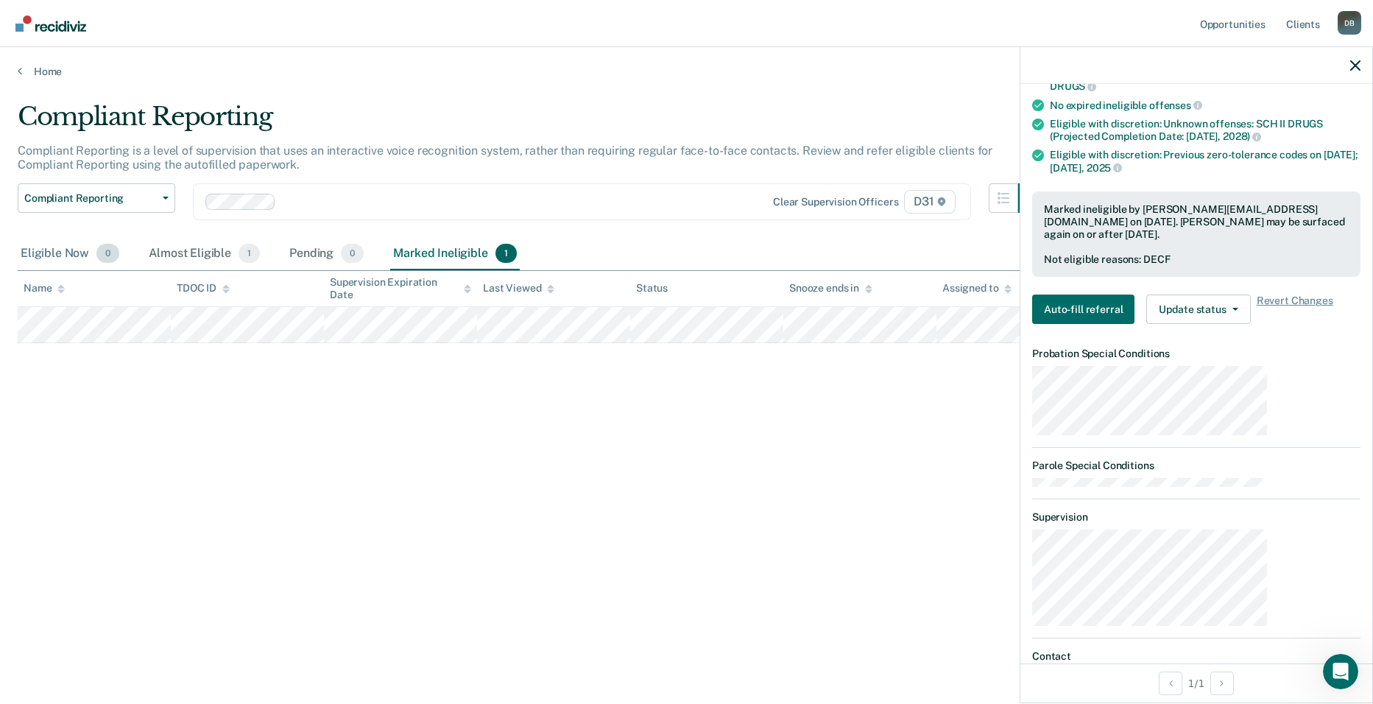
click at [96, 244] on span "0" at bounding box center [107, 253] width 23 height 19
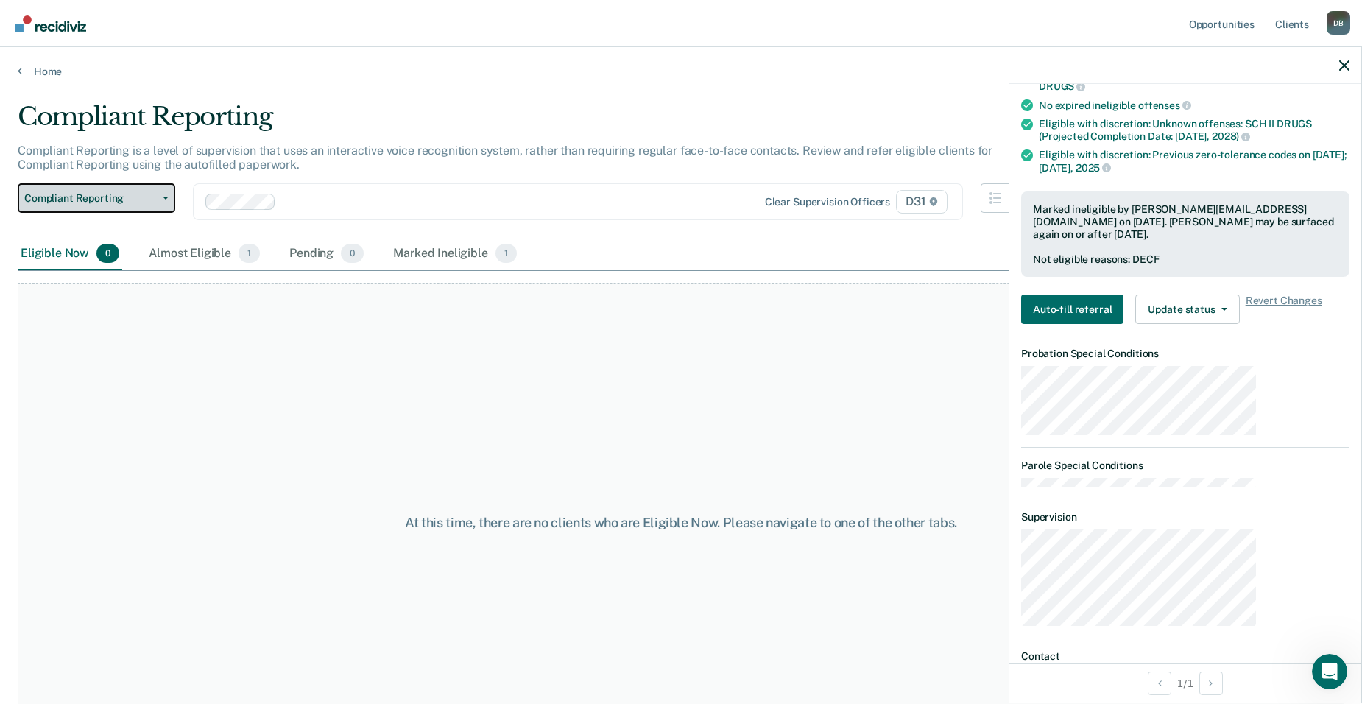
click at [95, 192] on span "Compliant Reporting" at bounding box center [90, 198] width 133 height 13
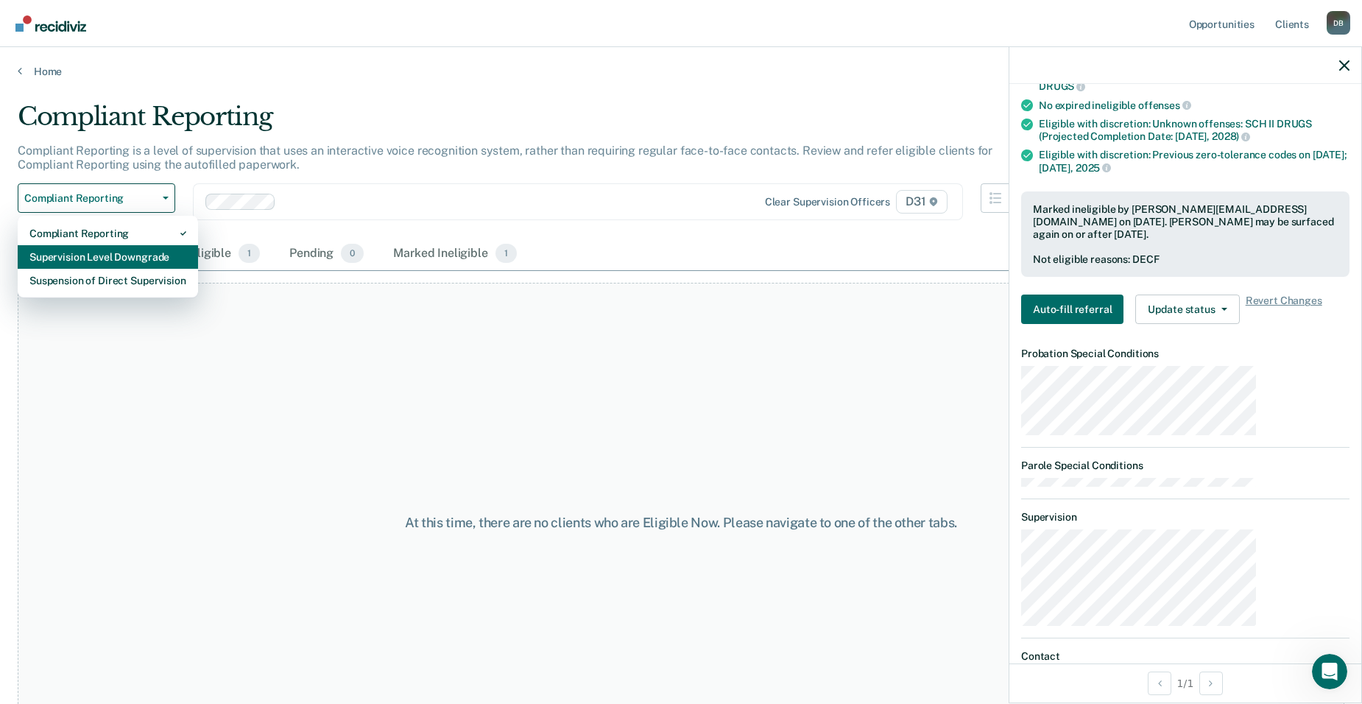
click at [108, 245] on div "Supervision Level Downgrade" at bounding box center [107, 257] width 157 height 24
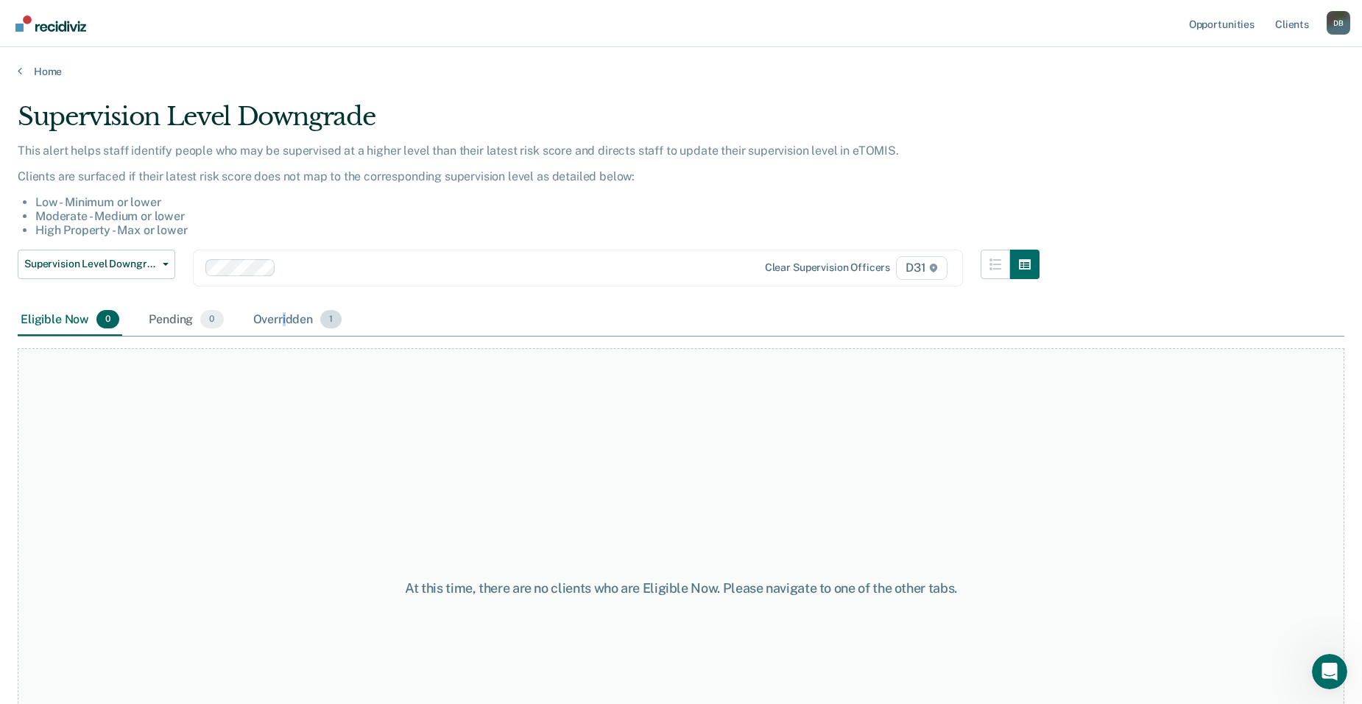
click at [250, 304] on div "Overridden 1" at bounding box center [297, 320] width 95 height 32
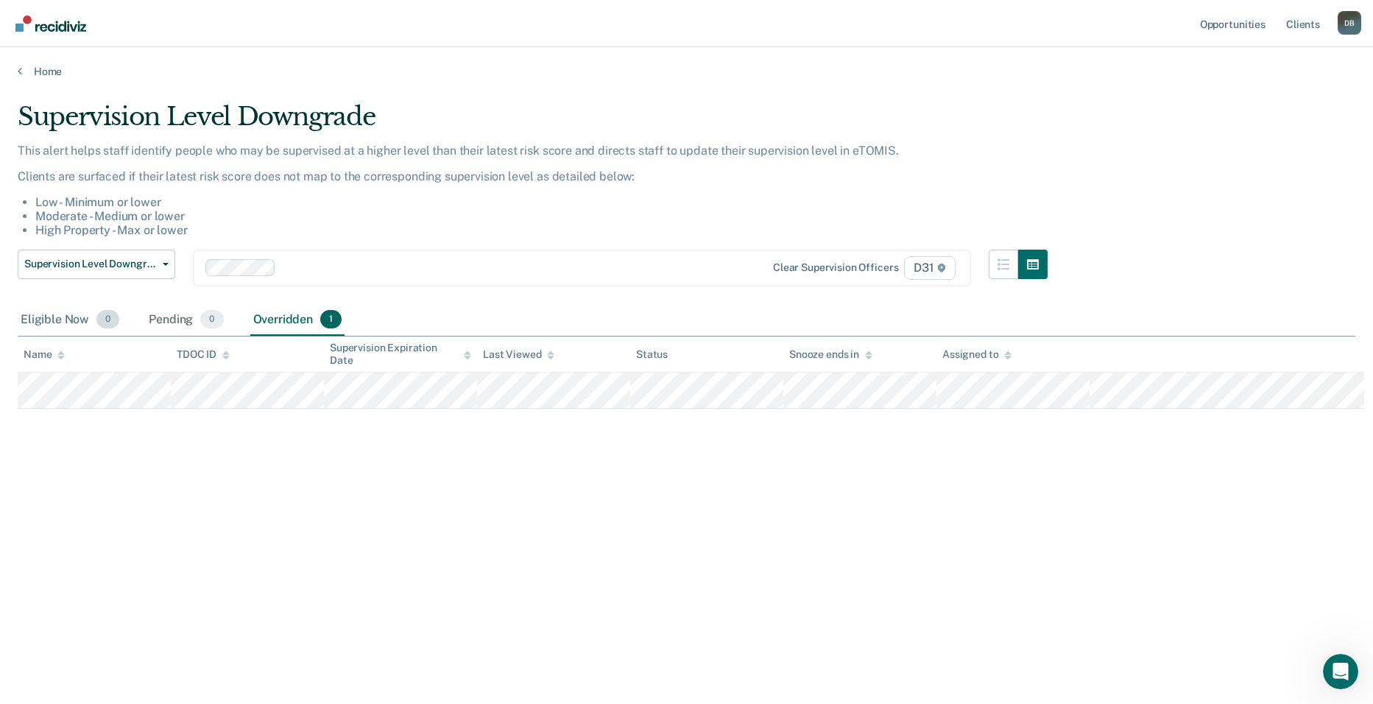
click at [63, 304] on div "Eligible Now 0" at bounding box center [70, 320] width 105 height 32
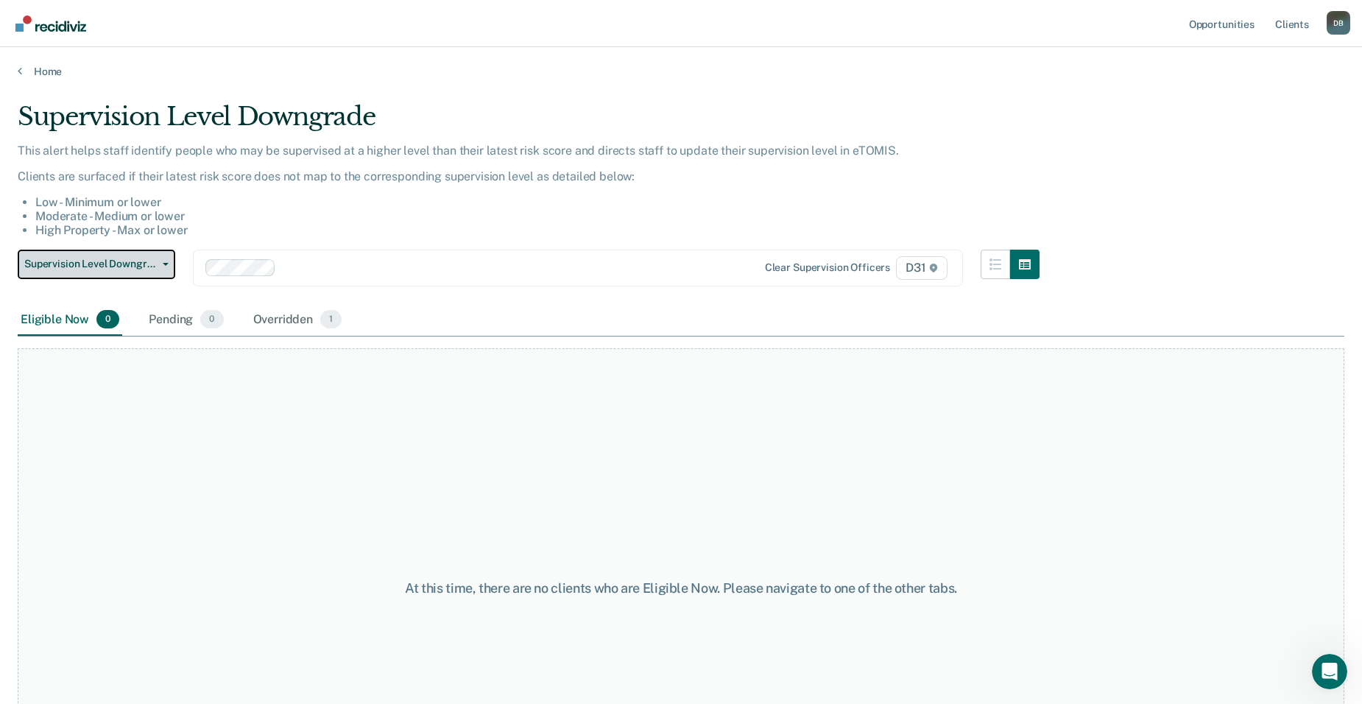
click at [116, 258] on span "Supervision Level Downgrade" at bounding box center [90, 264] width 133 height 13
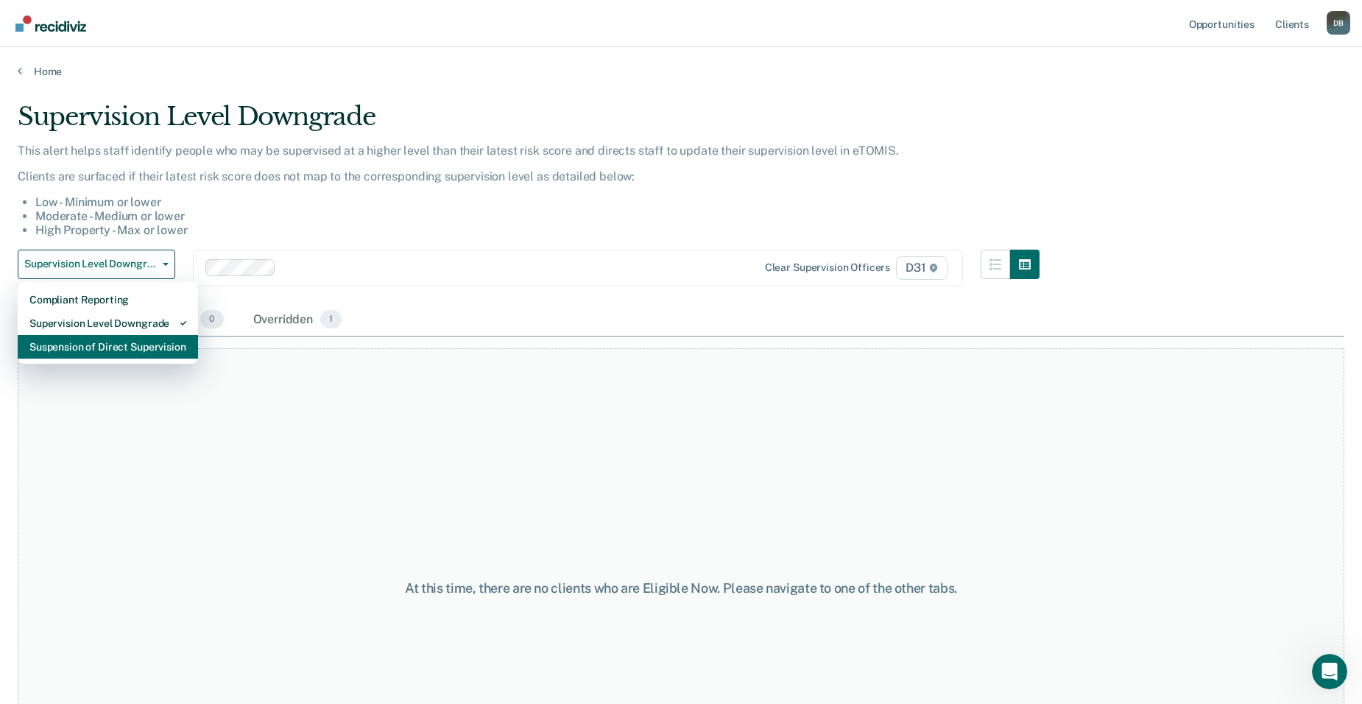
click at [90, 335] on div "Suspension of Direct Supervision" at bounding box center [107, 347] width 157 height 24
